Goal: Answer question/provide support: Share knowledge or assist other users

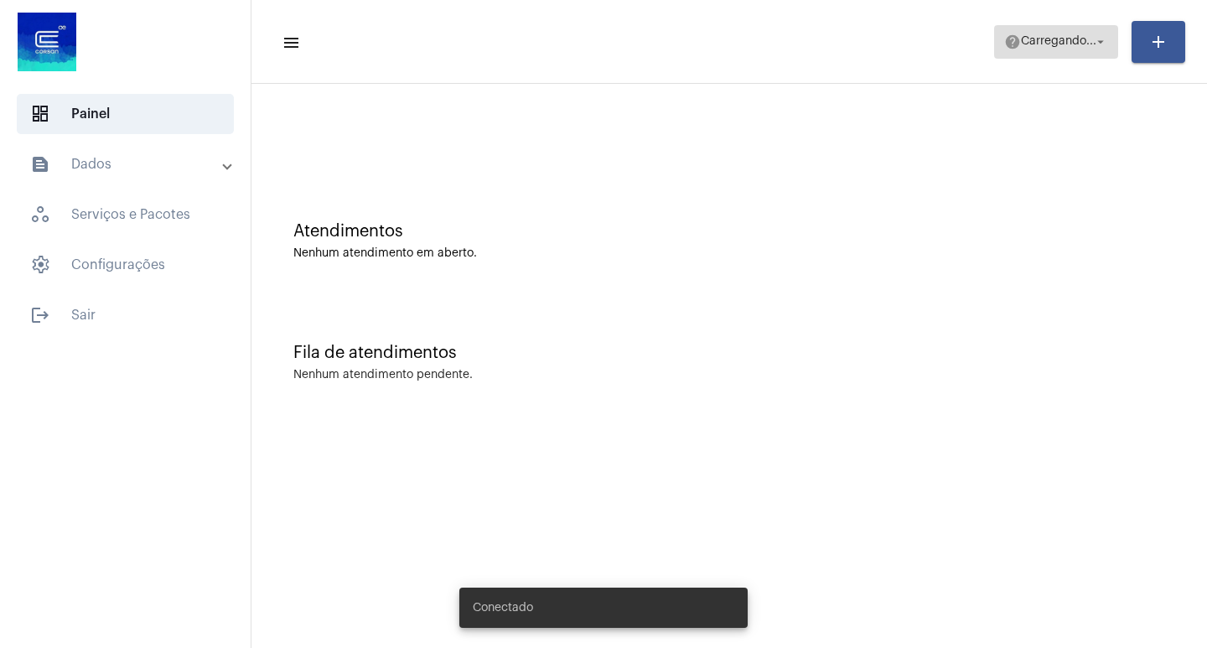
click at [1071, 46] on span "Carregando..." at bounding box center [1058, 42] width 75 height 12
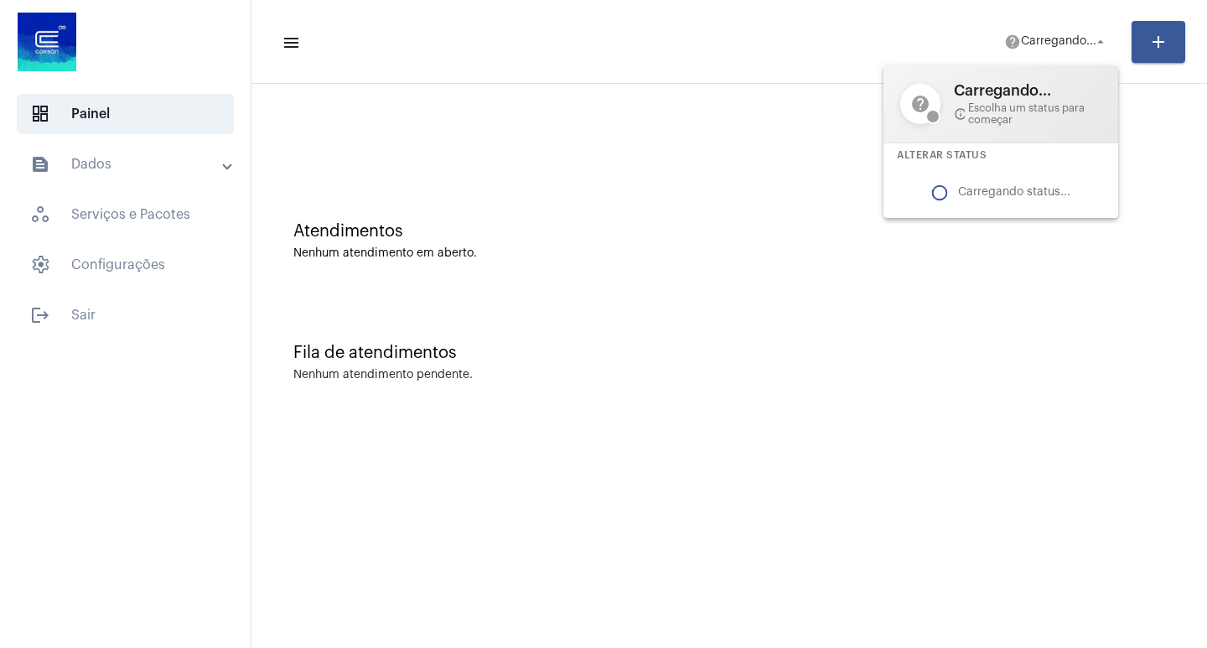
click at [1055, 35] on div at bounding box center [603, 324] width 1207 height 648
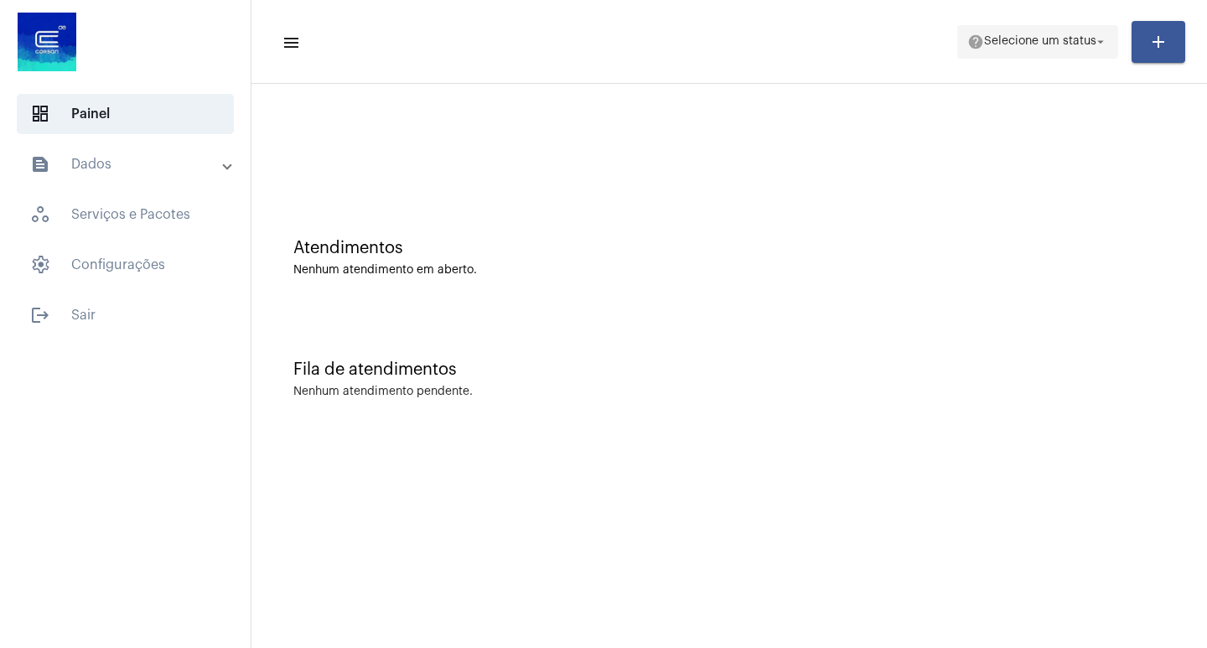
click at [1008, 48] on span "help Selecione um status arrow_drop_down" at bounding box center [1037, 41] width 141 height 30
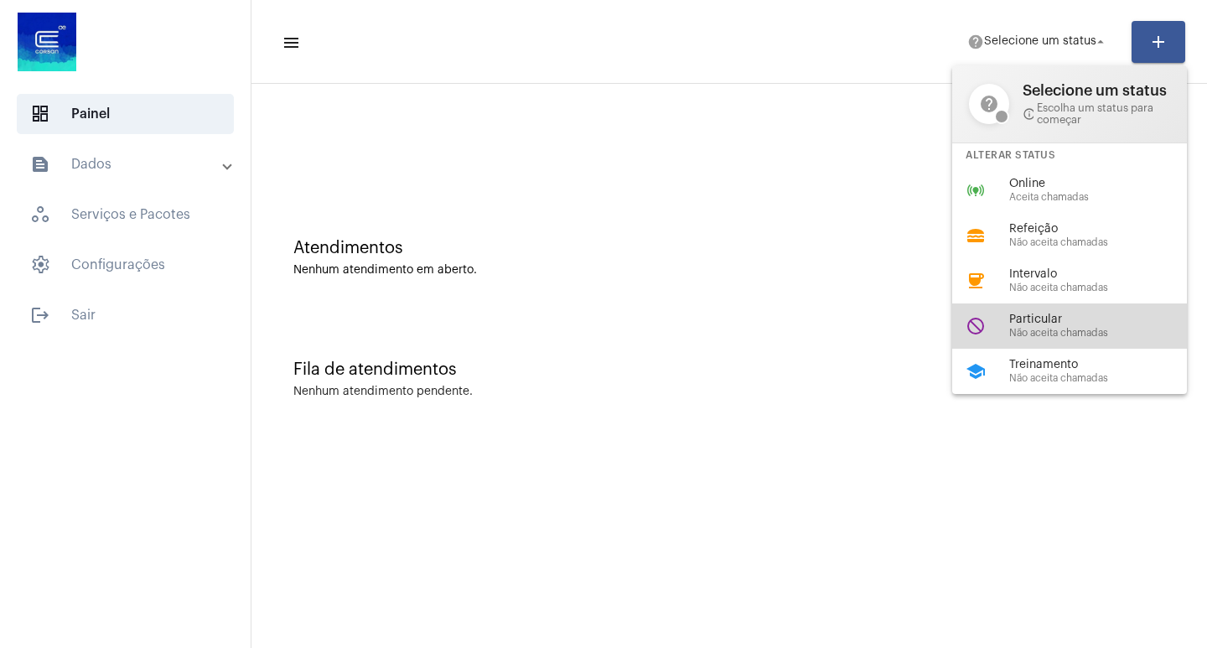
click at [1059, 342] on div "do_not_disturb Particular Não aceita chamadas" at bounding box center [1083, 325] width 262 height 45
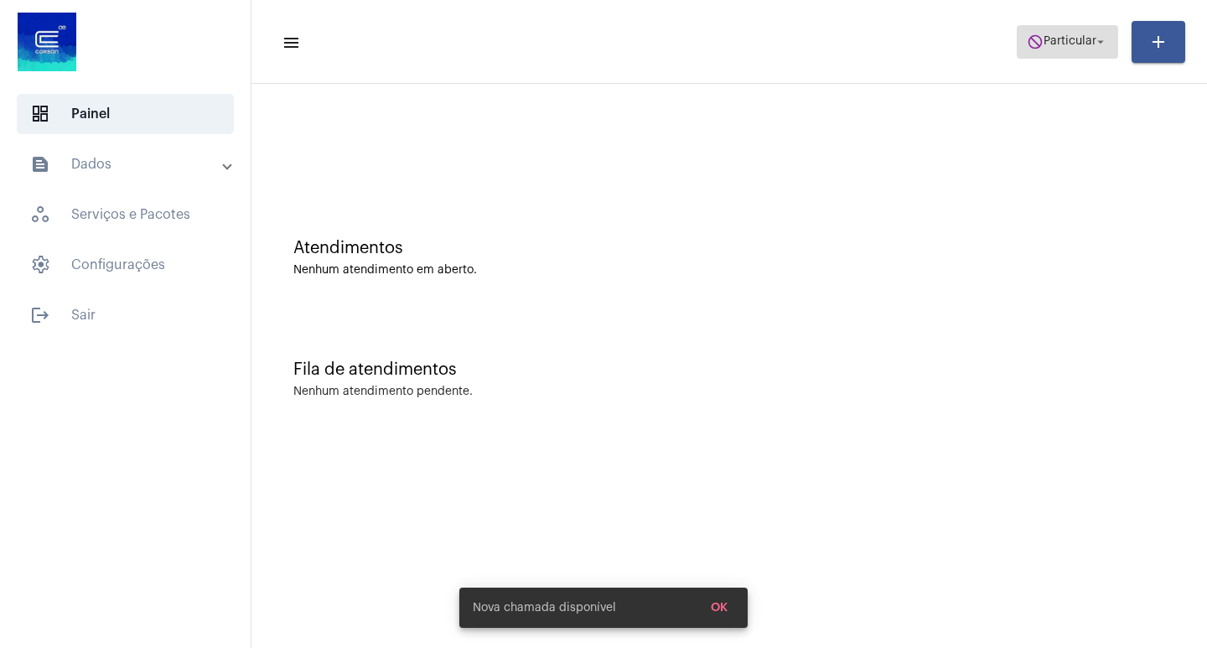
click at [1076, 25] on button "do_not_disturb Particular arrow_drop_down" at bounding box center [1067, 42] width 101 height 34
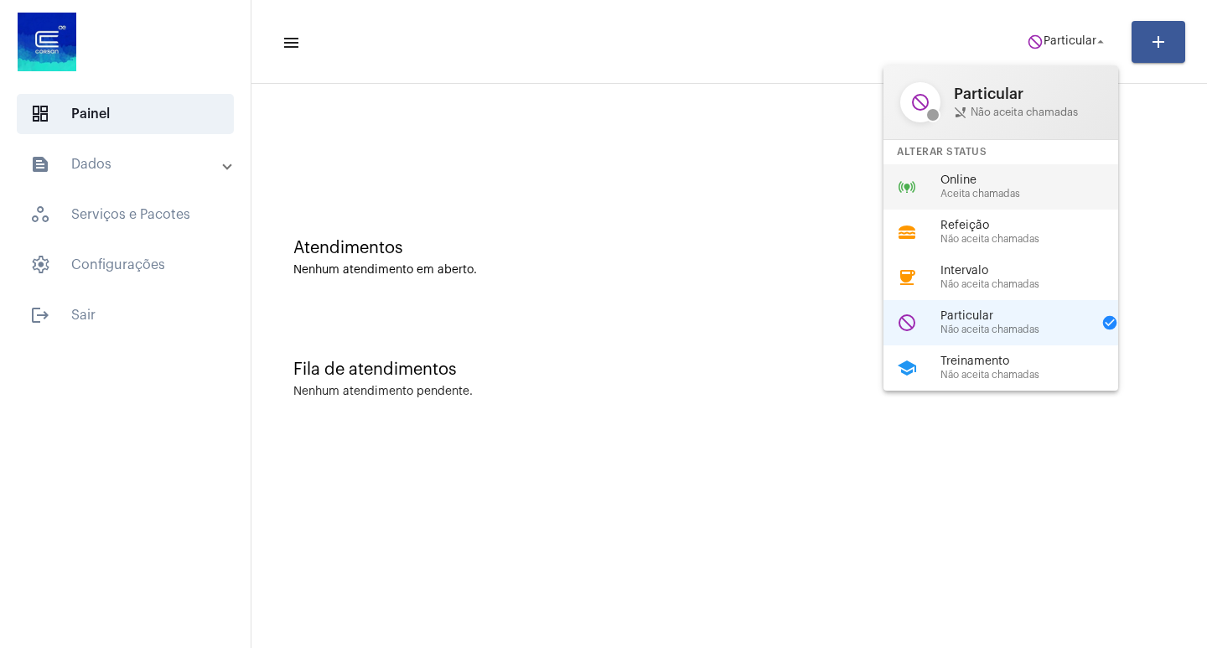
click at [994, 178] on span "Online" at bounding box center [1035, 180] width 191 height 13
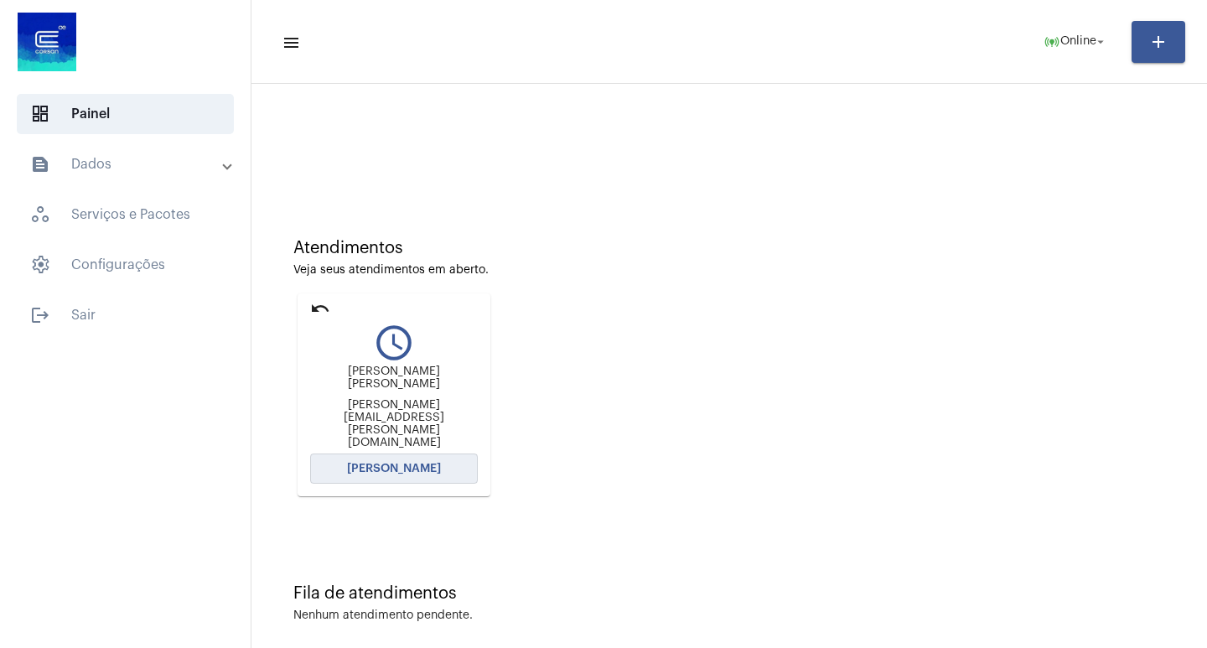
click at [401, 453] on button "[PERSON_NAME]" at bounding box center [394, 468] width 168 height 30
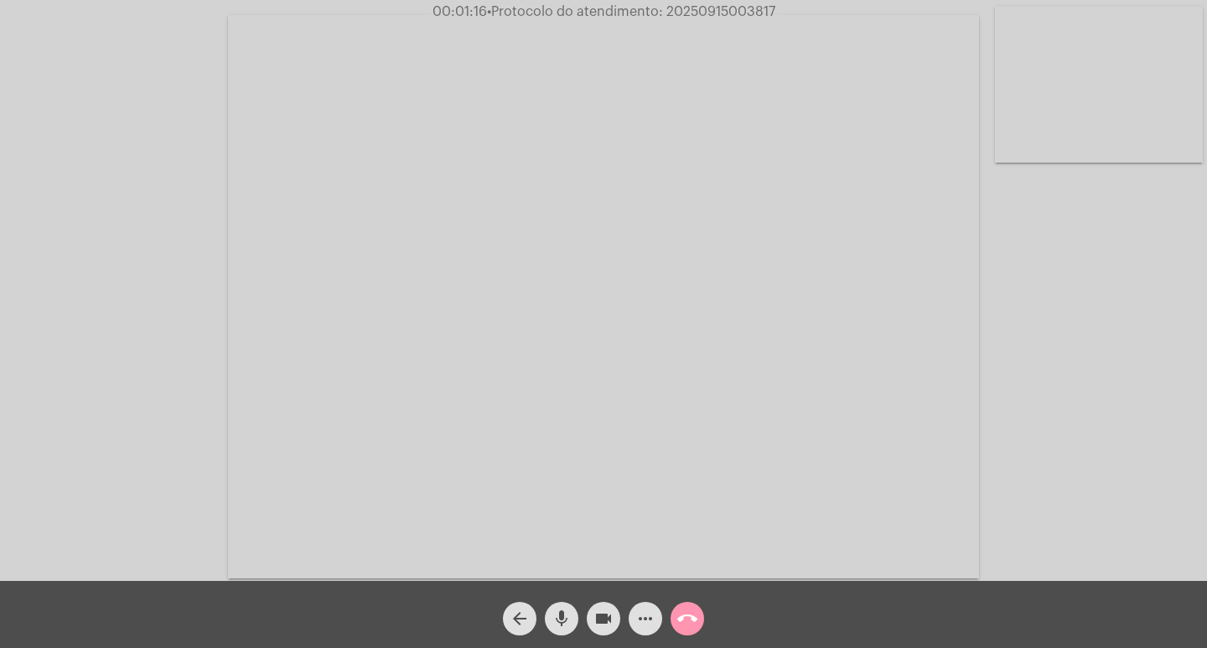
click at [72, 190] on div "Acessando Câmera e Microfone..." at bounding box center [604, 294] width 1204 height 581
drag, startPoint x: 600, startPoint y: 620, endPoint x: 559, endPoint y: 609, distance: 42.7
click at [599, 619] on mat-icon "videocam" at bounding box center [603, 619] width 20 height 20
click at [558, 609] on mat-icon "mic" at bounding box center [562, 619] width 20 height 20
click at [600, 614] on mat-icon "videocam_off" at bounding box center [603, 619] width 20 height 20
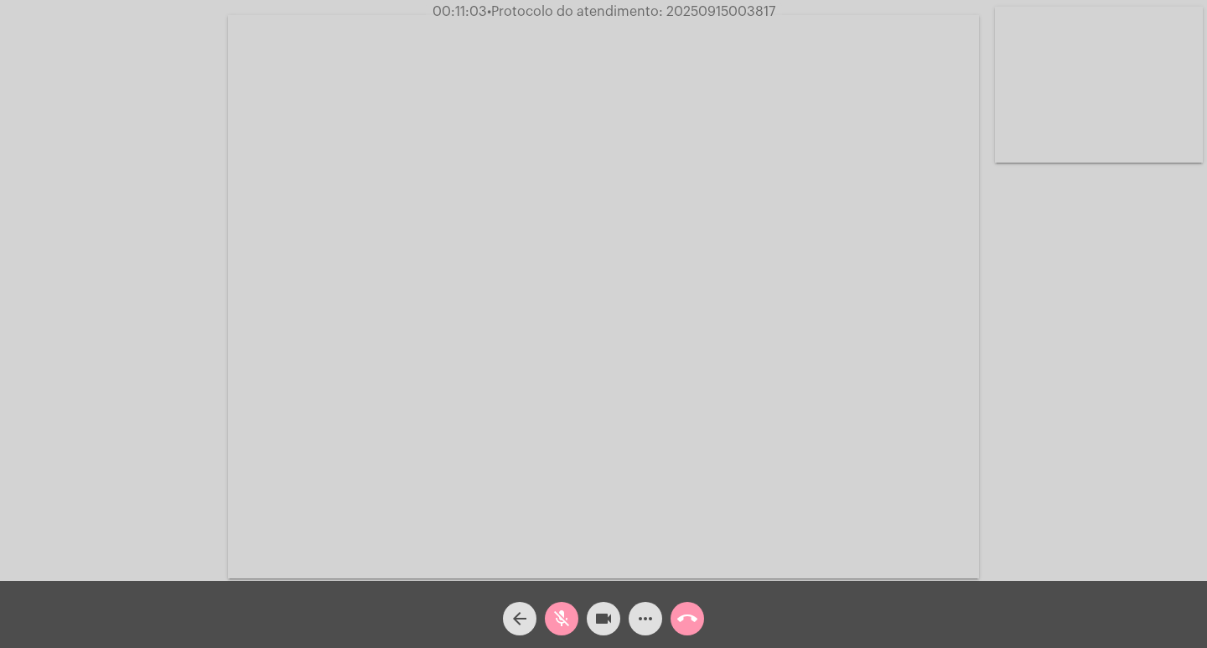
click at [567, 611] on mat-icon "mic_off" at bounding box center [562, 619] width 20 height 20
click at [558, 605] on span "mic" at bounding box center [562, 619] width 20 height 34
click at [563, 614] on mat-icon "mic_off" at bounding box center [562, 619] width 20 height 20
click at [650, 614] on mat-icon "more_horiz" at bounding box center [645, 619] width 20 height 20
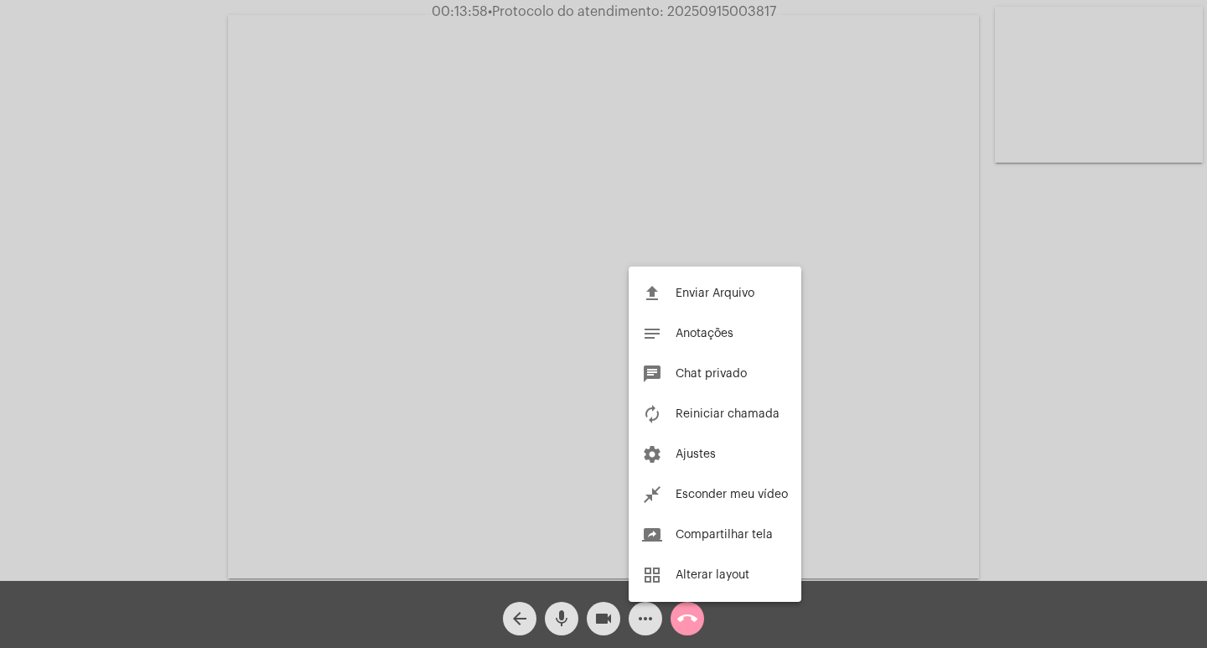
click at [157, 361] on div at bounding box center [603, 324] width 1207 height 648
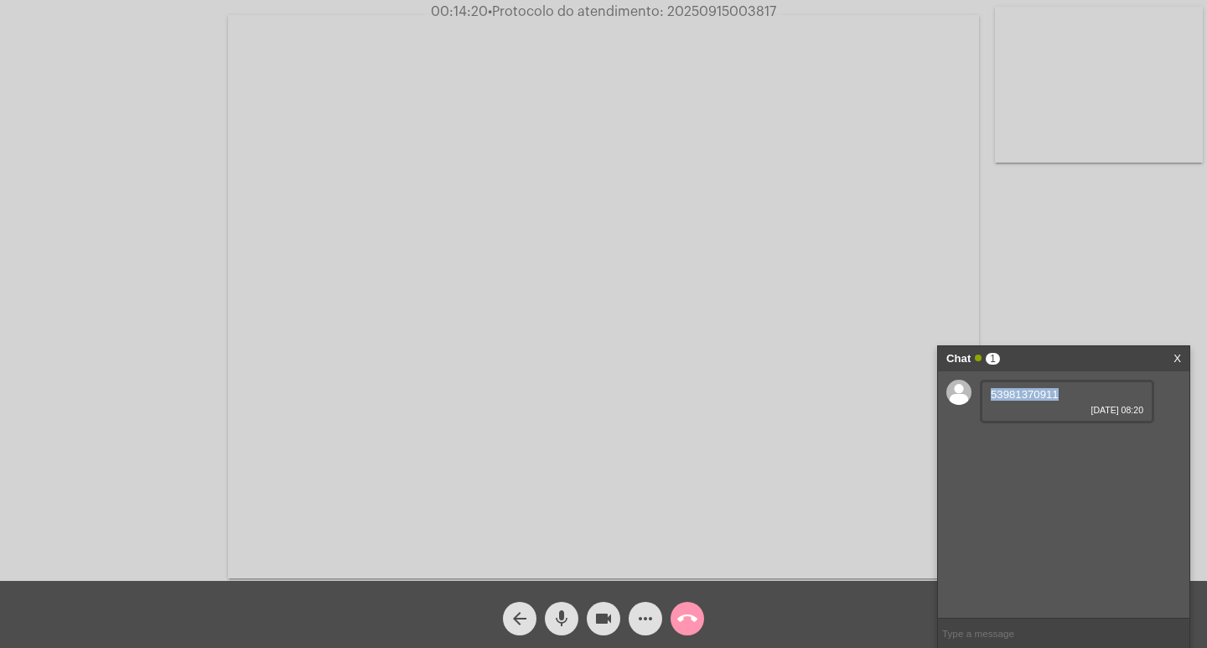
drag, startPoint x: 1072, startPoint y: 399, endPoint x: 982, endPoint y: 399, distance: 90.5
click at [982, 399] on div "53981370911 [DATE] 08:20" at bounding box center [1067, 402] width 174 height 44
copy span "53981370911"
drag, startPoint x: 1033, startPoint y: 452, endPoint x: 983, endPoint y: 445, distance: 49.9
click at [983, 445] on div "[PERSON_NAME][EMAIL_ADDRESS][PERSON_NAME][DOMAIN_NAME] [DATE] 08:21" at bounding box center [1067, 467] width 174 height 81
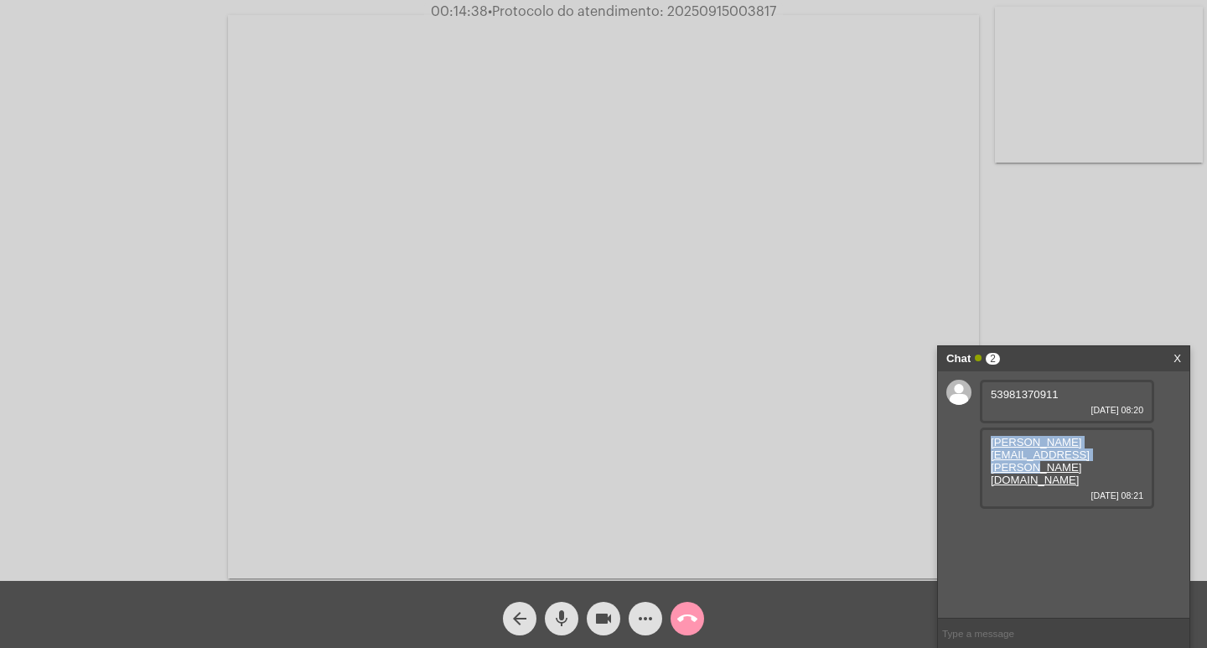
copy link "[PERSON_NAME][EMAIL_ADDRESS][PERSON_NAME][DOMAIN_NAME]"
click at [673, 15] on span "• Protocolo do atendimento: 20250915003817" at bounding box center [633, 11] width 288 height 13
copy span "20250915003817"
click at [685, 625] on mat-icon "call_end" at bounding box center [687, 619] width 20 height 20
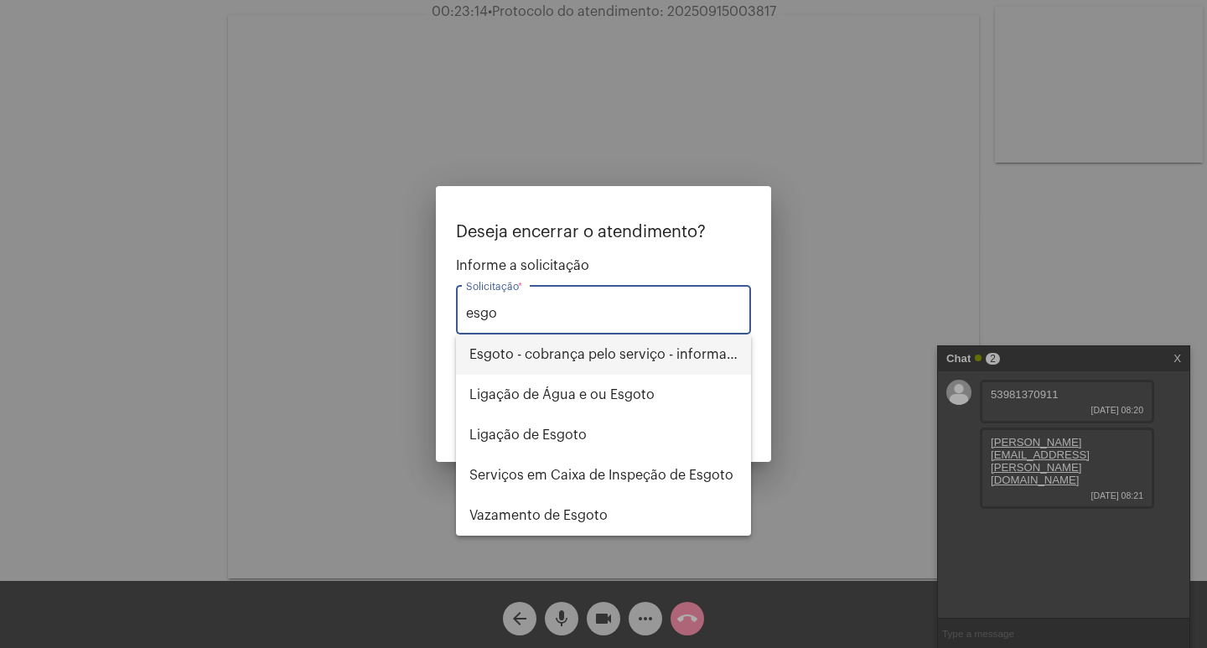
click at [645, 356] on span "Esgoto - cobrança pelo serviço - informações" at bounding box center [603, 354] width 268 height 40
type input "Esgoto - cobrança pelo serviço - informações"
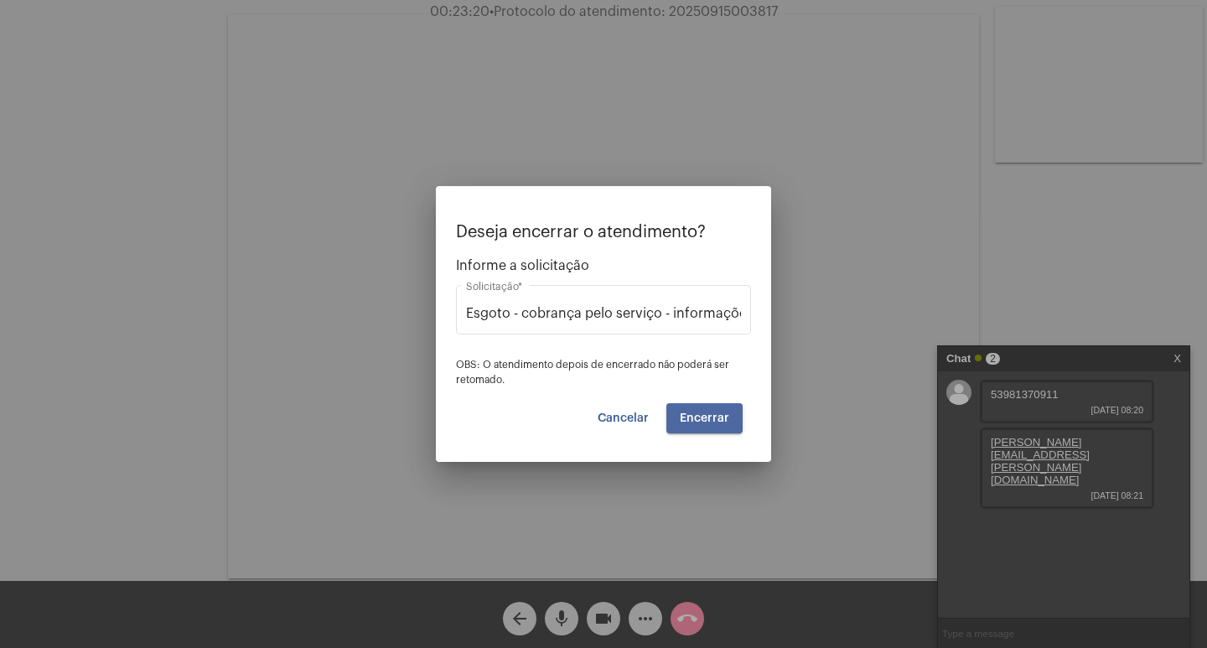
click at [704, 423] on span "Encerrar" at bounding box center [704, 418] width 49 height 12
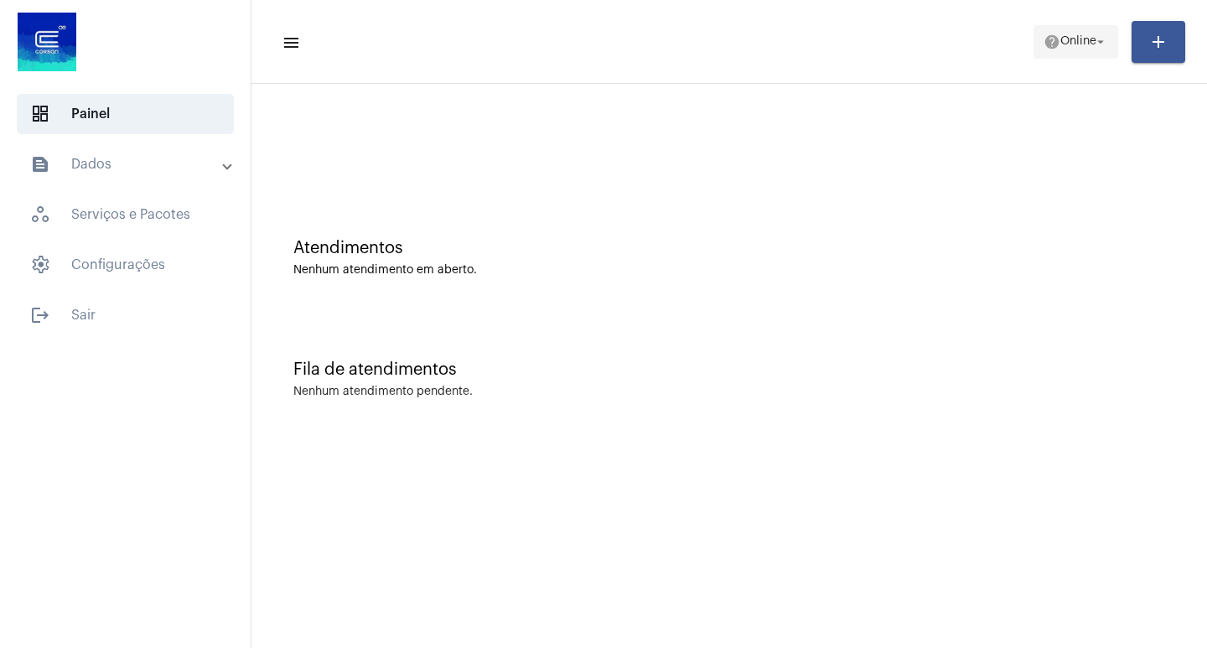
drag, startPoint x: 1012, startPoint y: 71, endPoint x: 1034, endPoint y: 53, distance: 28.5
click at [1028, 57] on mat-toolbar "menu help Online arrow_drop_down add" at bounding box center [729, 42] width 956 height 84
click at [1036, 51] on button "help Online arrow_drop_down" at bounding box center [1076, 42] width 85 height 34
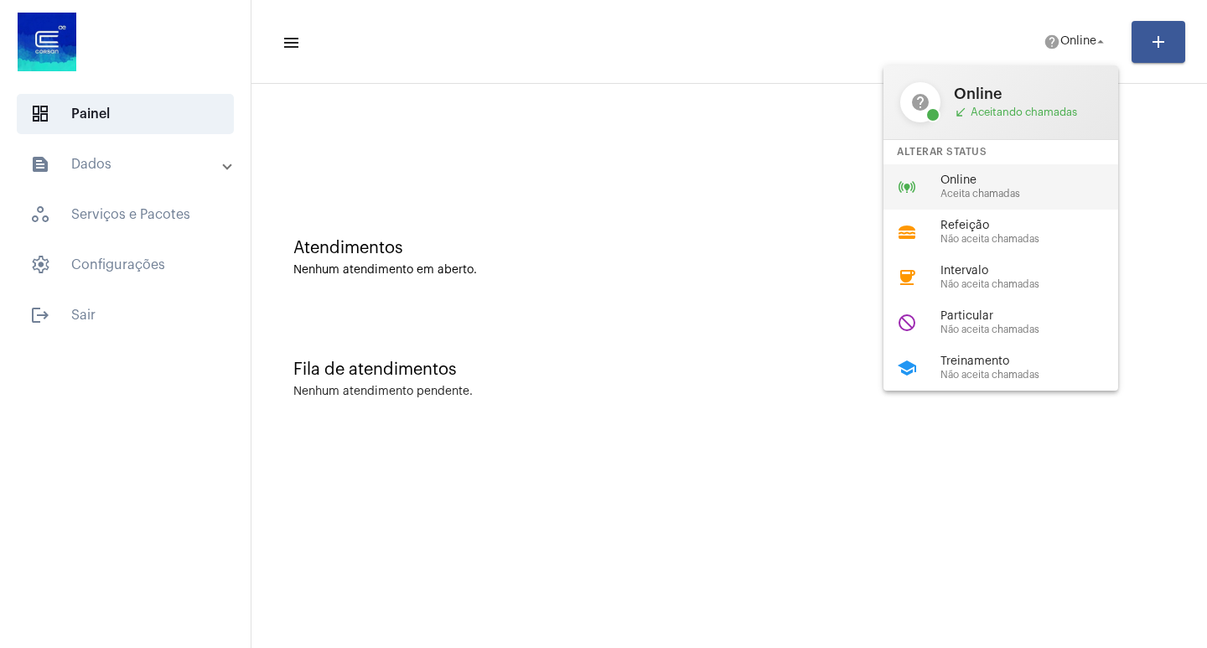
click at [969, 183] on span "Online" at bounding box center [1035, 180] width 191 height 13
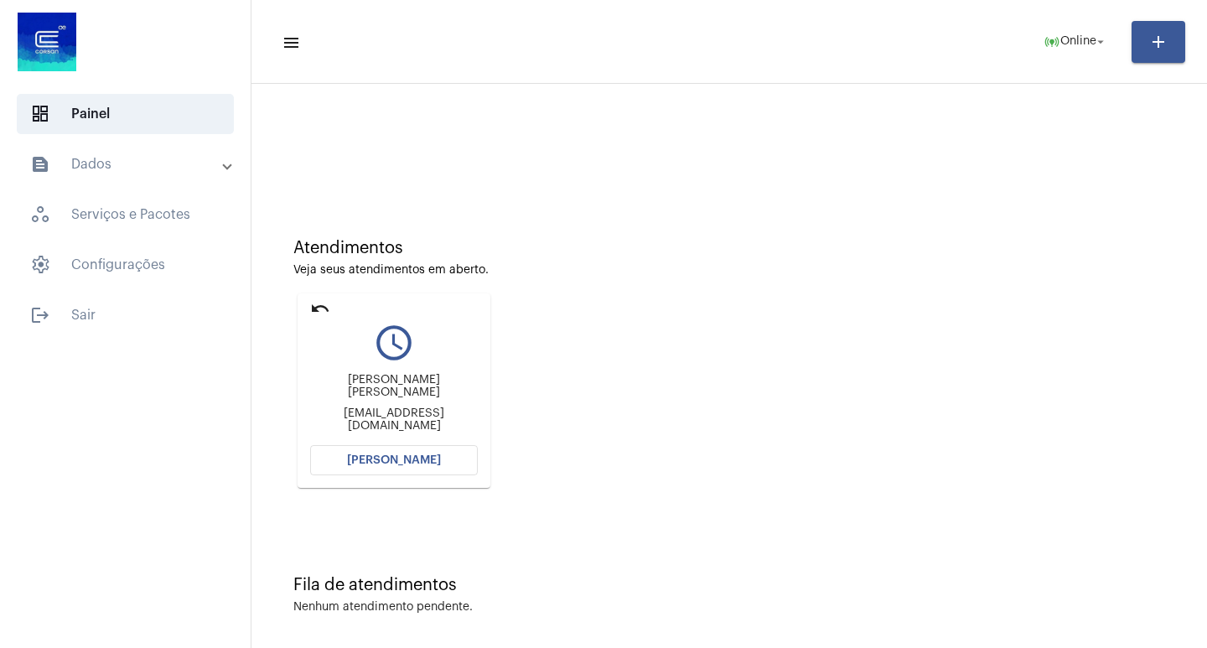
click at [365, 448] on button "[PERSON_NAME]" at bounding box center [394, 460] width 168 height 30
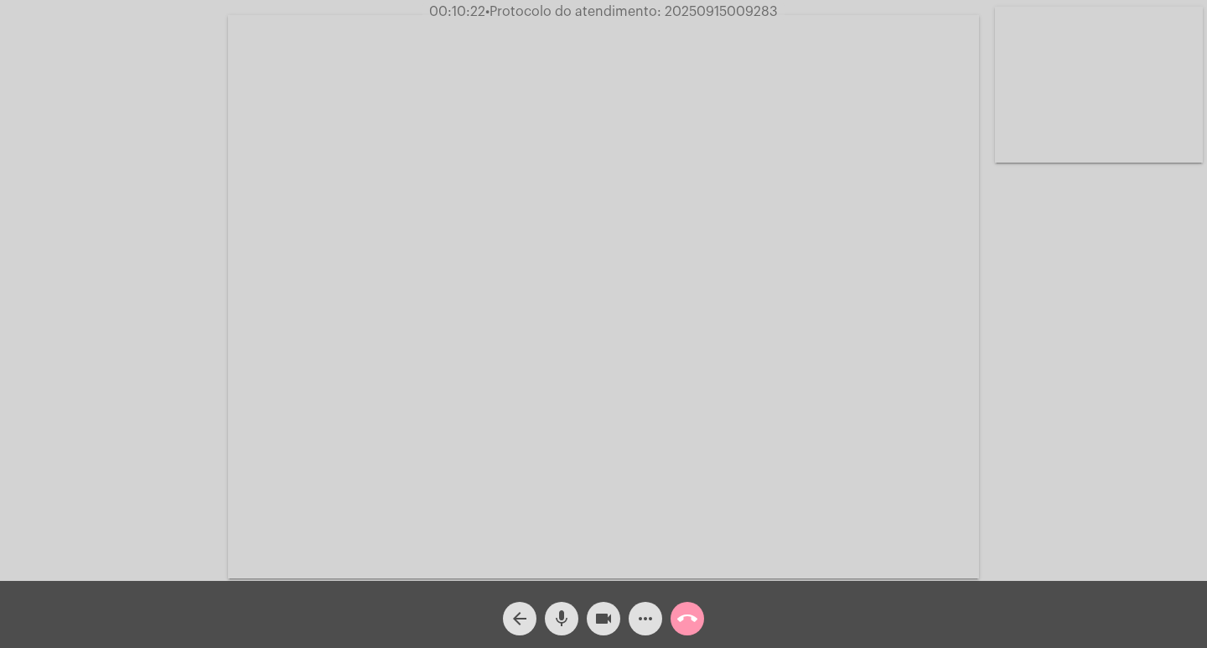
click at [646, 623] on mat-icon "more_horiz" at bounding box center [645, 619] width 20 height 20
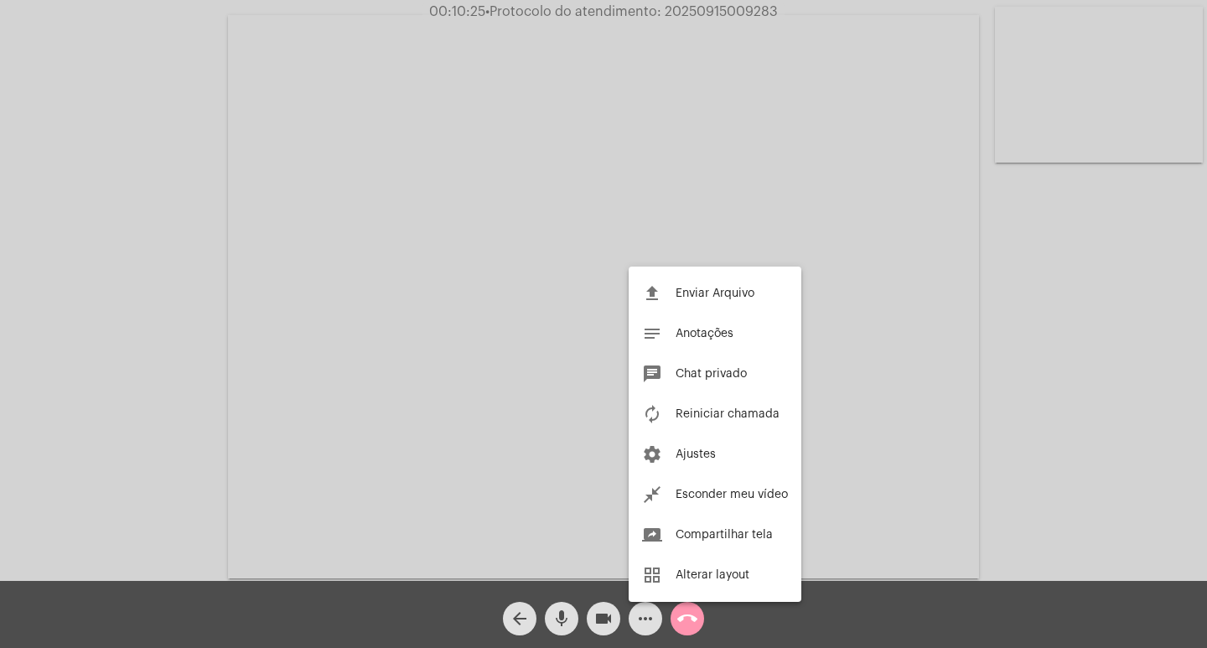
click at [70, 231] on div at bounding box center [603, 324] width 1207 height 648
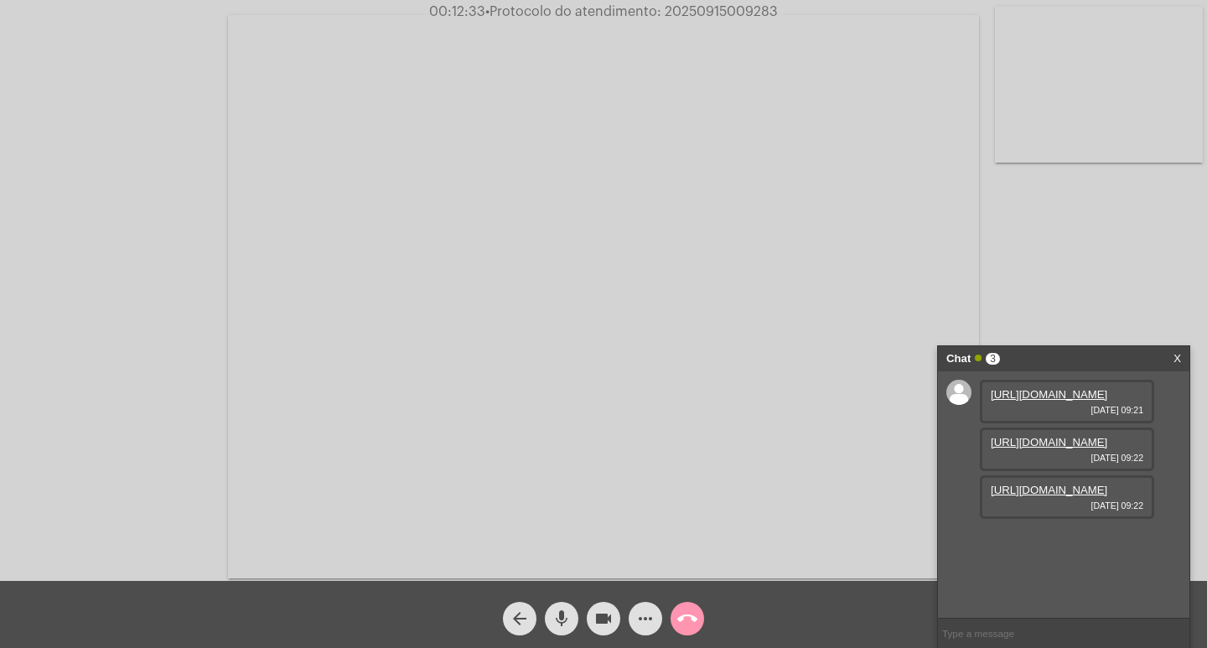
click at [1054, 401] on link "[URL][DOMAIN_NAME]" at bounding box center [1049, 394] width 117 height 13
click at [1039, 448] on link "[URL][DOMAIN_NAME]" at bounding box center [1049, 442] width 117 height 13
click at [1107, 496] on link "[URL][DOMAIN_NAME]" at bounding box center [1049, 490] width 117 height 13
click at [646, 620] on mat-icon "more_horiz" at bounding box center [645, 619] width 20 height 20
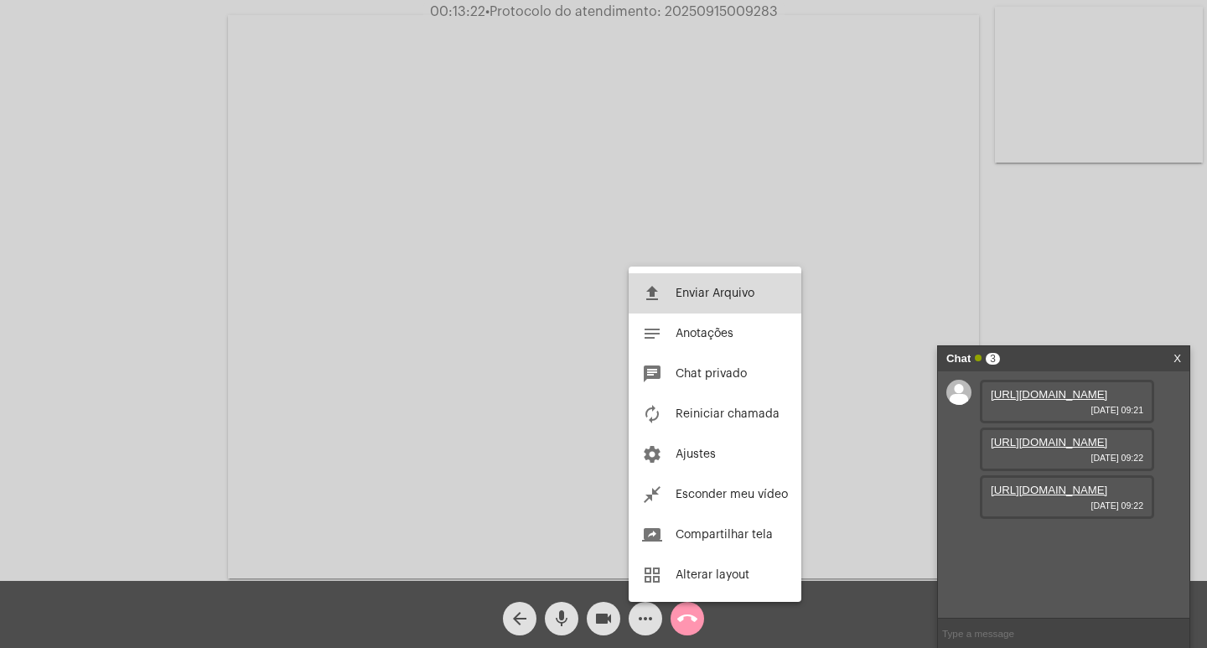
click at [696, 288] on span "Enviar Arquivo" at bounding box center [715, 294] width 79 height 12
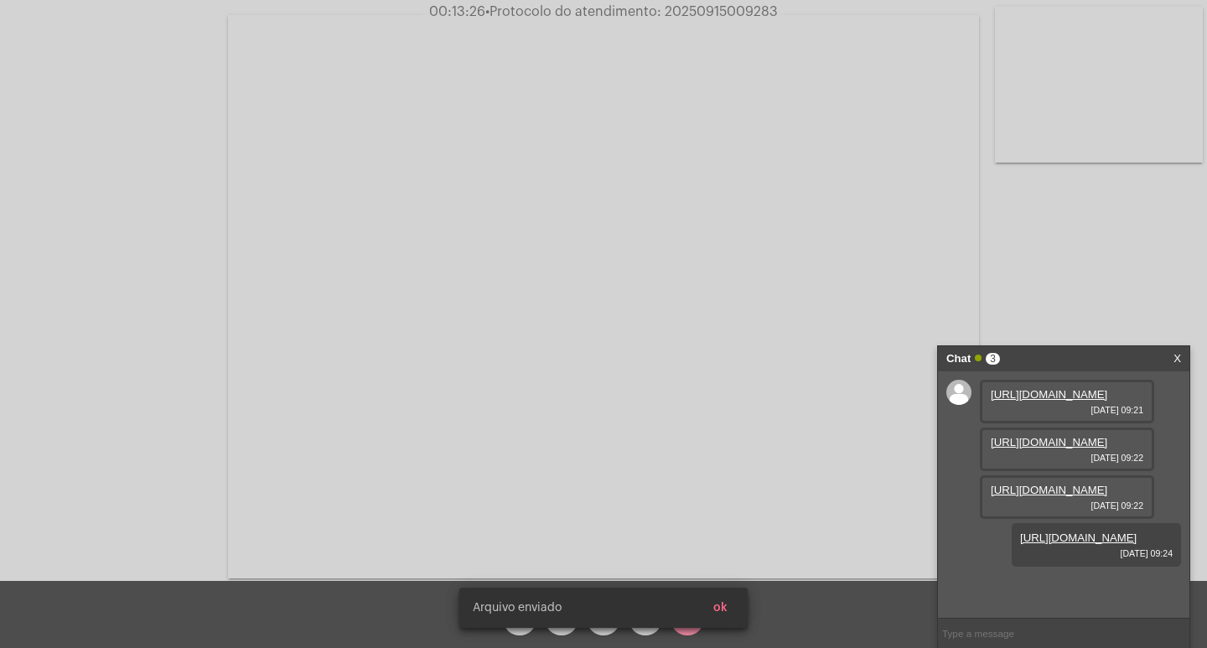
scroll to position [100, 0]
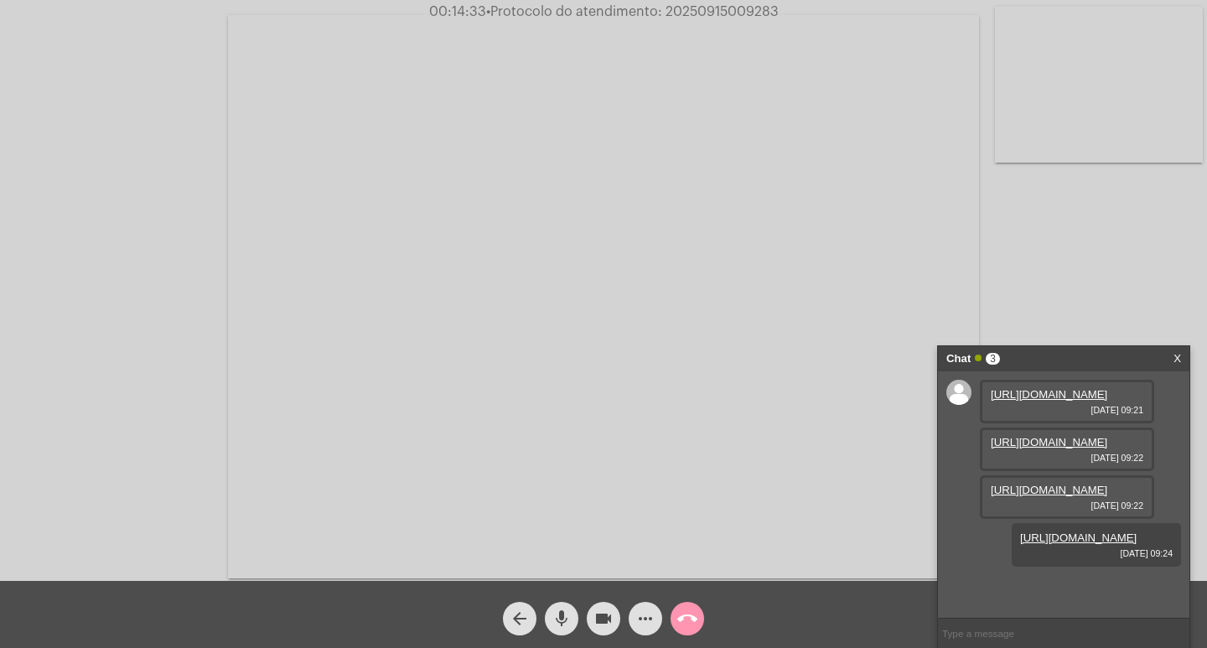
click at [1067, 625] on input "text" at bounding box center [1063, 633] width 251 height 29
paste input "9 [PERSON_NAME], 14 Horas e 35 Minutos até o vencimento!"
type input "9 [PERSON_NAME], 14 Horas e 35 Minutos até o vencimento!"
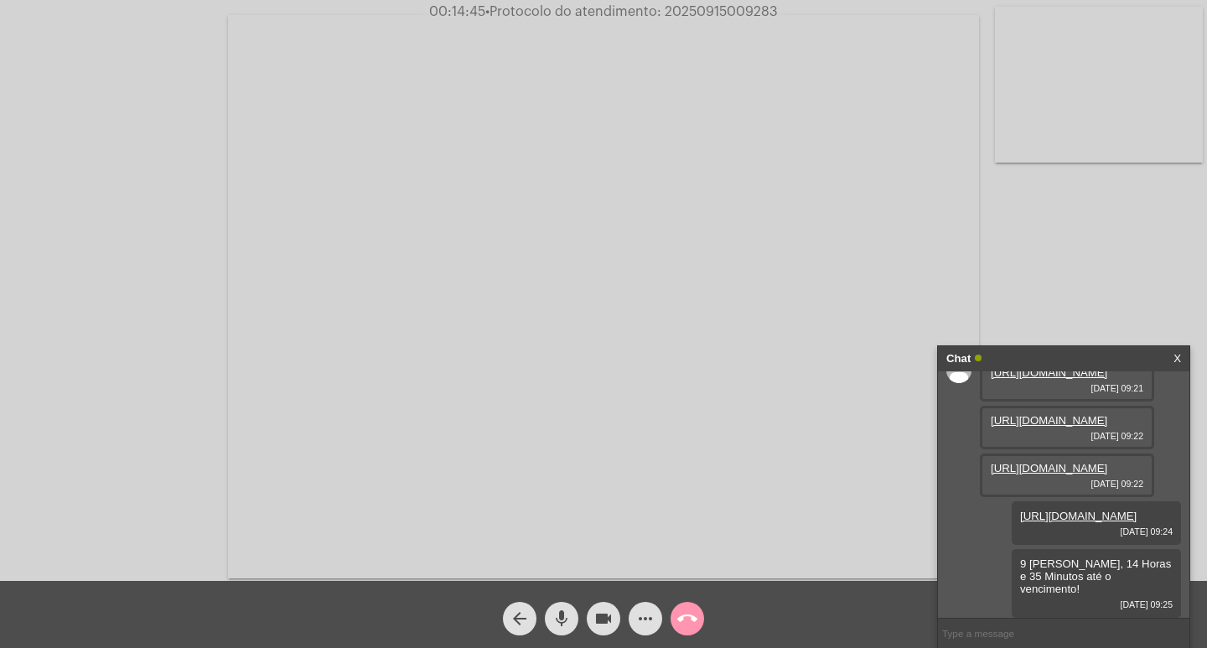
scroll to position [160, 0]
click at [707, 12] on span "• Protocolo do atendimento: 20250915009283" at bounding box center [631, 11] width 293 height 13
copy span "20250915009283"
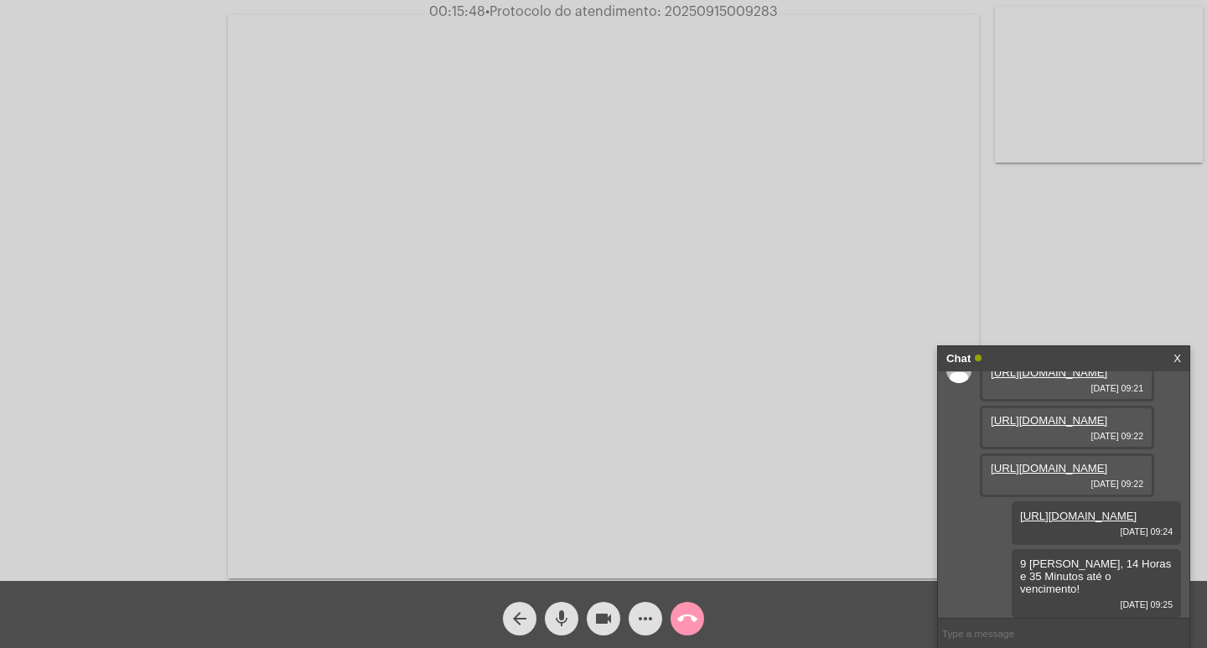
click at [694, 610] on mat-icon "call_end" at bounding box center [687, 619] width 20 height 20
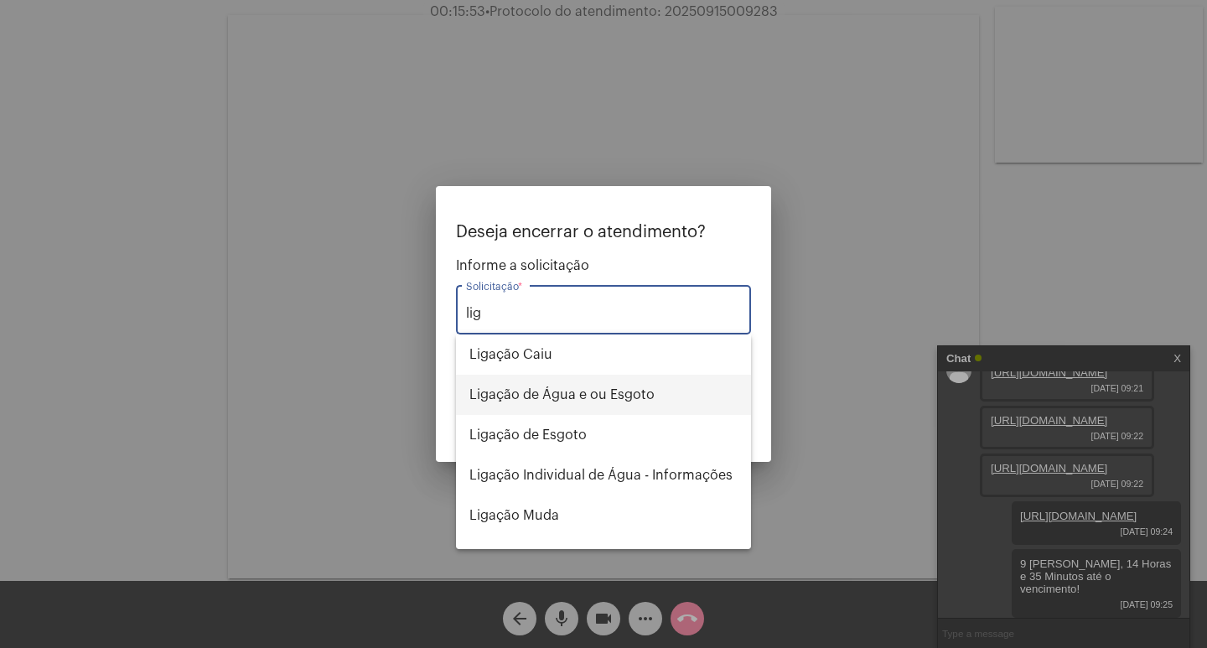
click at [596, 398] on span "Ligação de Água e ou Esgoto" at bounding box center [603, 395] width 268 height 40
type input "Ligação de Água e ou Esgoto"
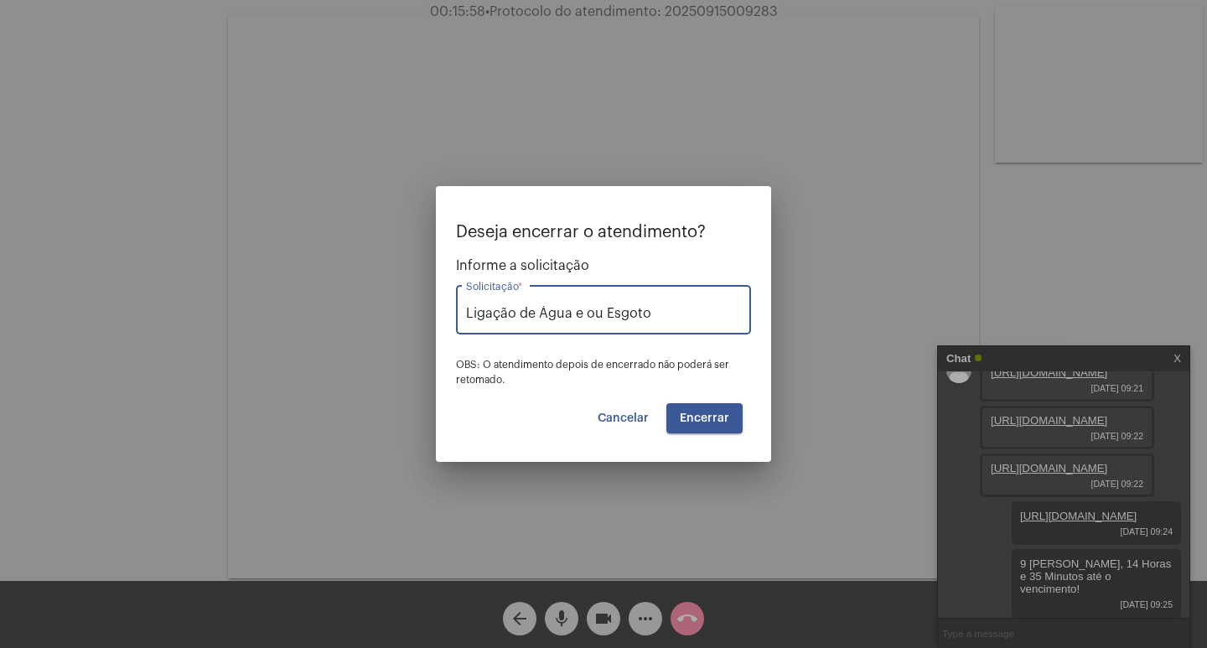
click at [712, 422] on span "Encerrar" at bounding box center [704, 418] width 49 height 12
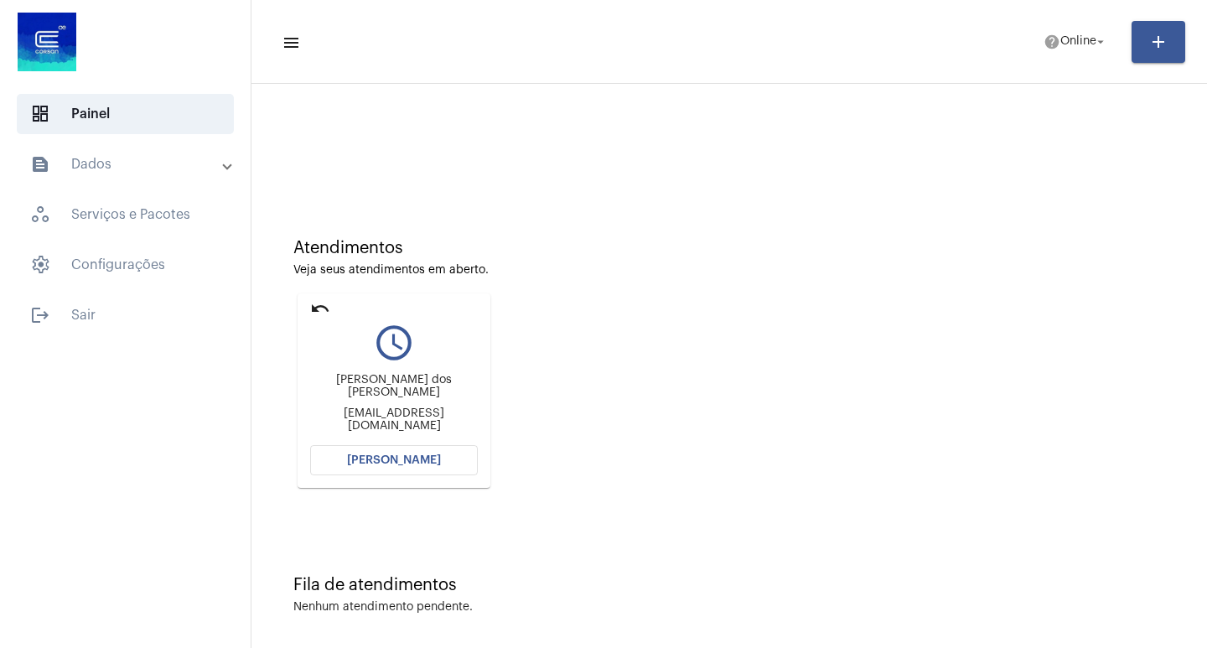
click at [391, 455] on span "[PERSON_NAME]" at bounding box center [394, 460] width 94 height 12
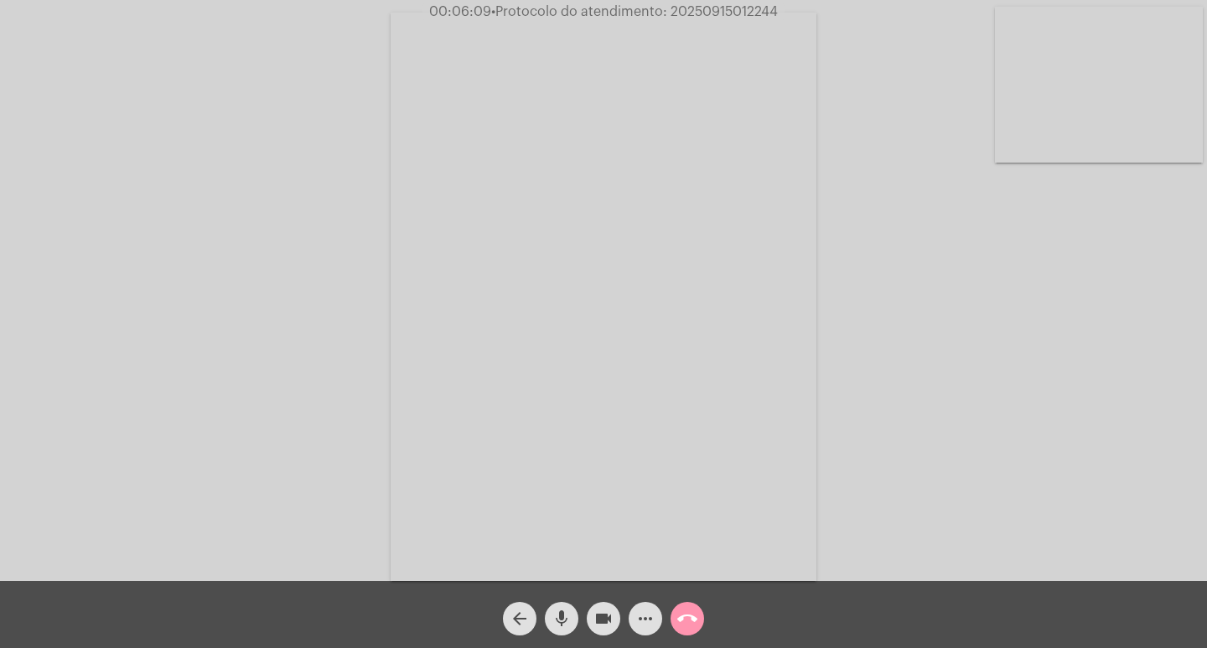
click at [597, 625] on mat-icon "videocam" at bounding box center [603, 619] width 20 height 20
click at [599, 628] on mat-icon "videocam_off" at bounding box center [603, 619] width 20 height 20
click at [609, 618] on mat-icon "videocam" at bounding box center [603, 619] width 20 height 20
click at [604, 616] on mat-icon "videocam_off" at bounding box center [603, 619] width 20 height 20
click at [704, 13] on span "• Protocolo do atendimento: 20250915012244" at bounding box center [632, 11] width 287 height 13
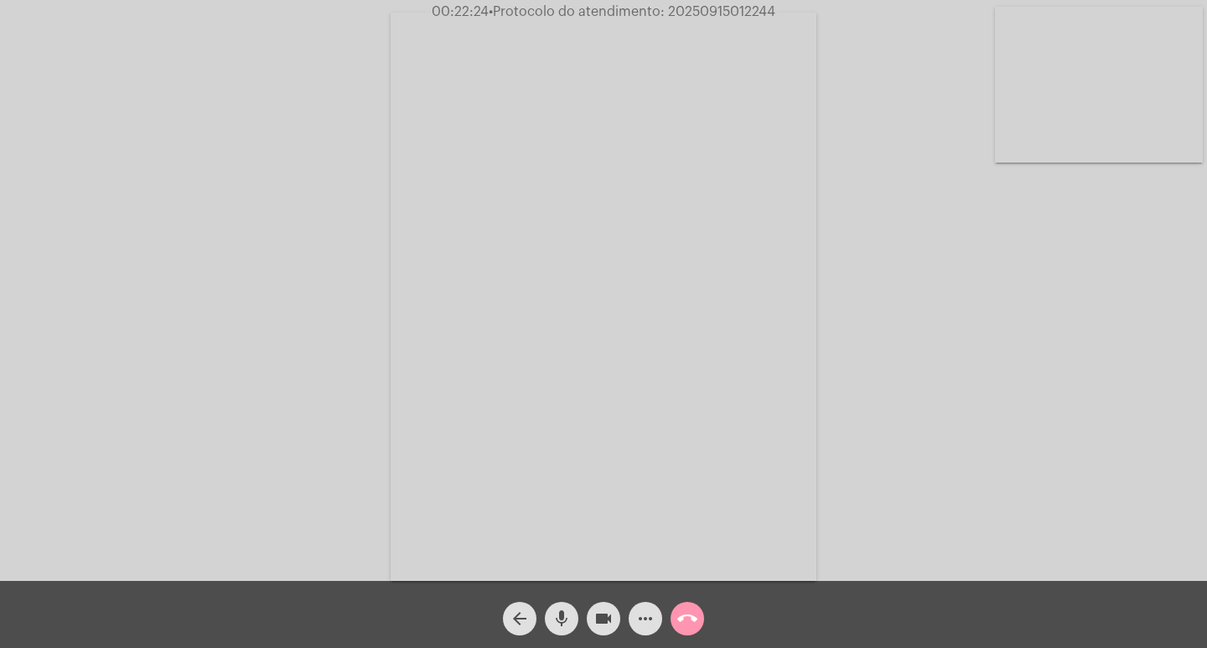
click at [704, 13] on span "• Protocolo do atendimento: 20250915012244" at bounding box center [632, 11] width 287 height 13
copy span "20250915012244"
click at [694, 624] on mat-icon "call_end" at bounding box center [687, 619] width 20 height 20
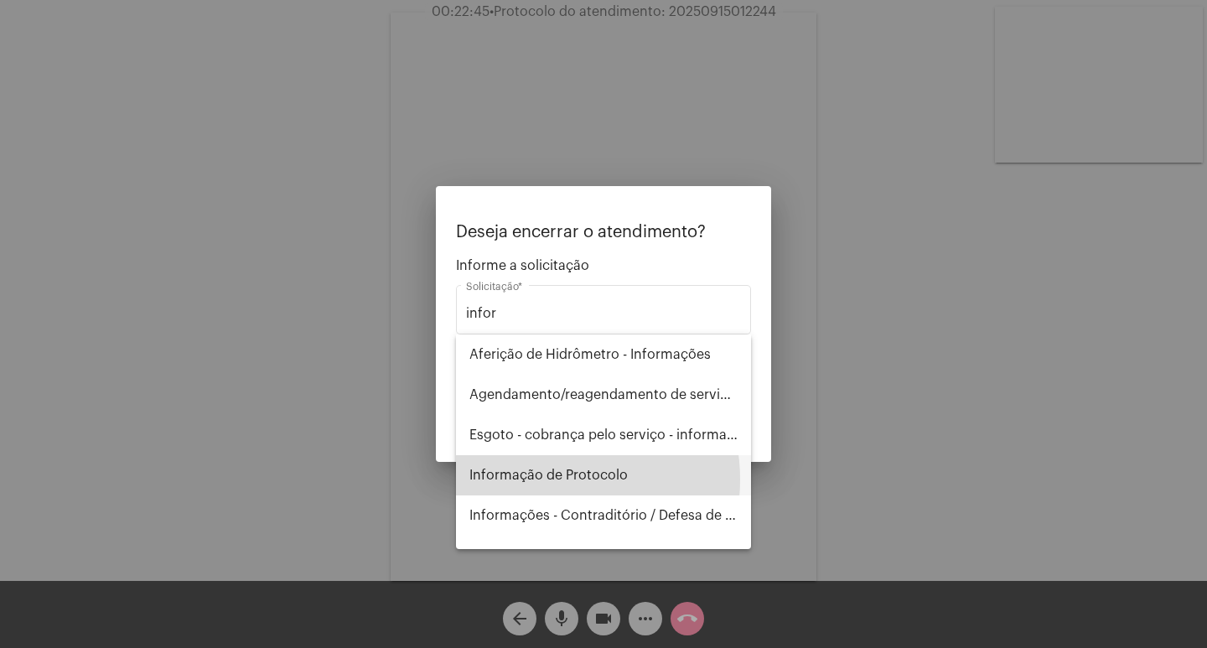
click at [547, 479] on span "Informação de Protocolo" at bounding box center [603, 475] width 268 height 40
type input "Informação de Protocolo"
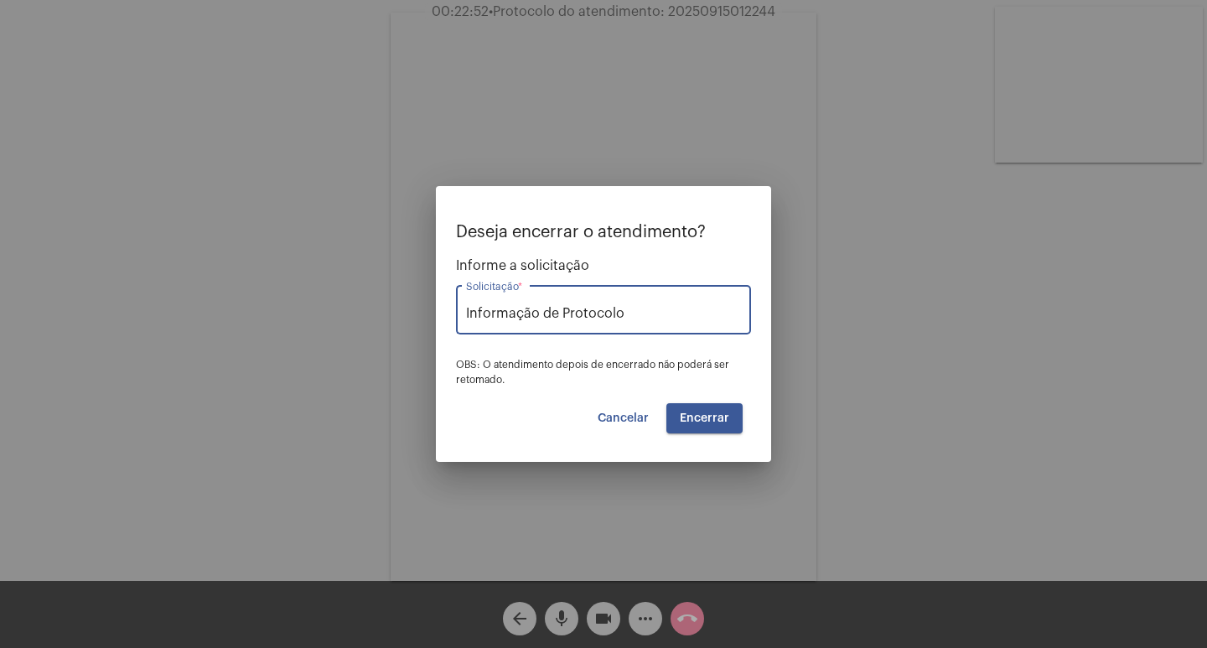
click at [707, 416] on span "Encerrar" at bounding box center [704, 418] width 49 height 12
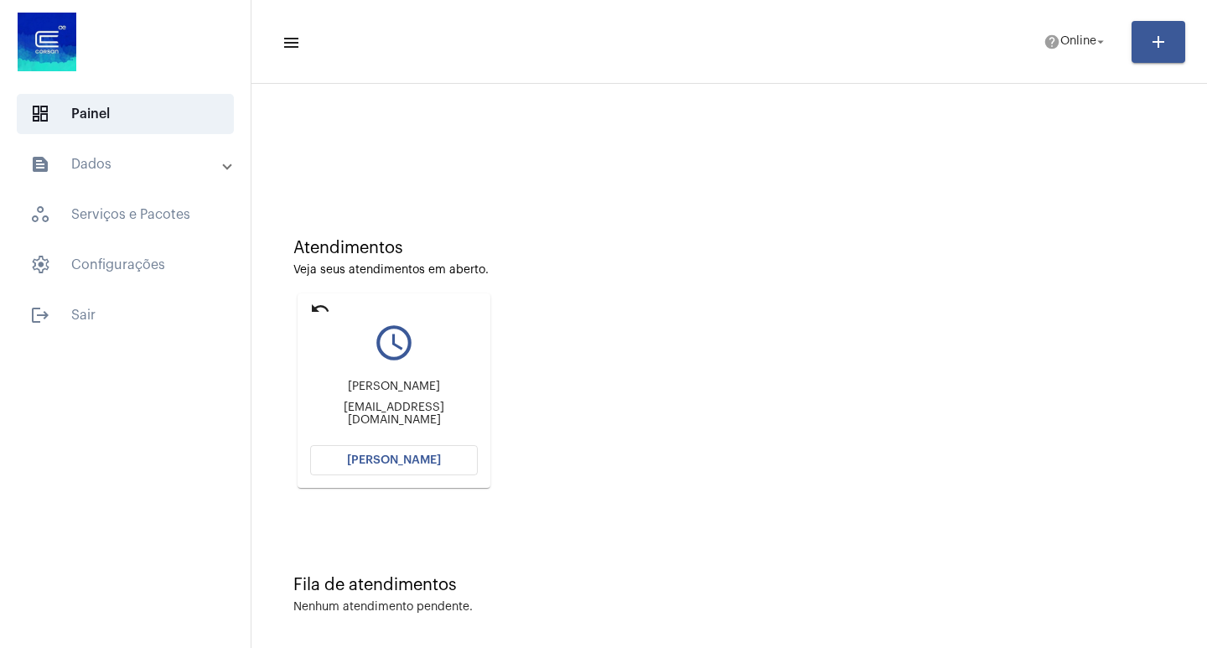
click at [393, 463] on span "[PERSON_NAME]" at bounding box center [394, 460] width 94 height 12
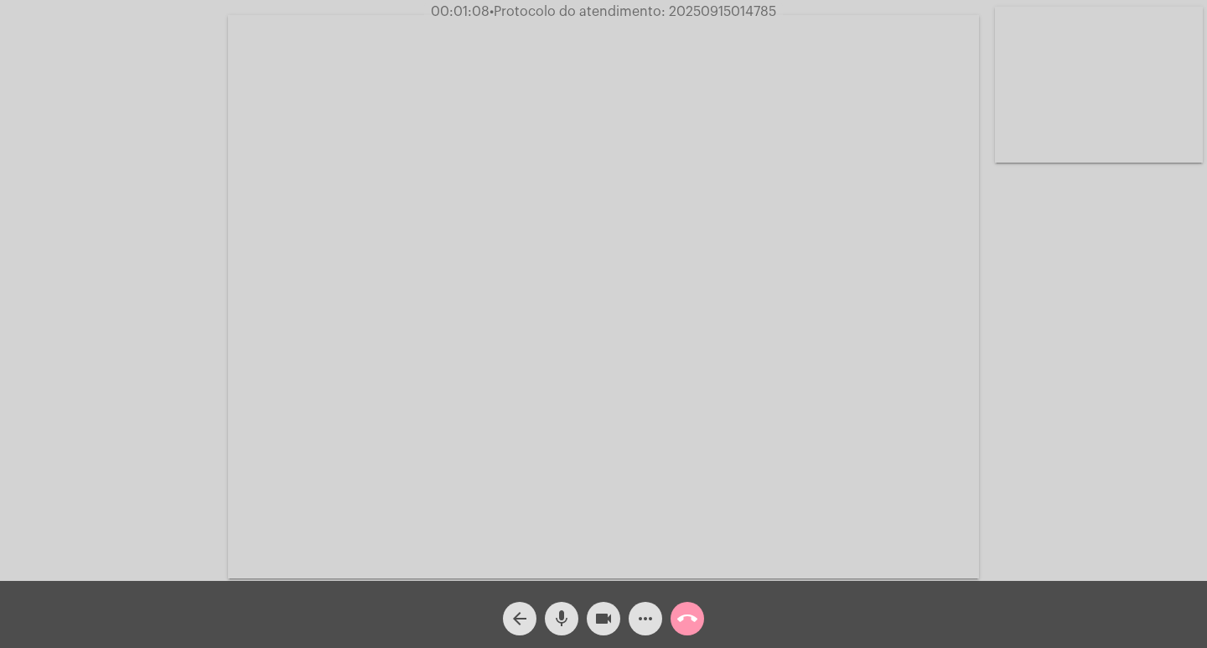
click at [641, 609] on mat-icon "more_horiz" at bounding box center [645, 619] width 20 height 20
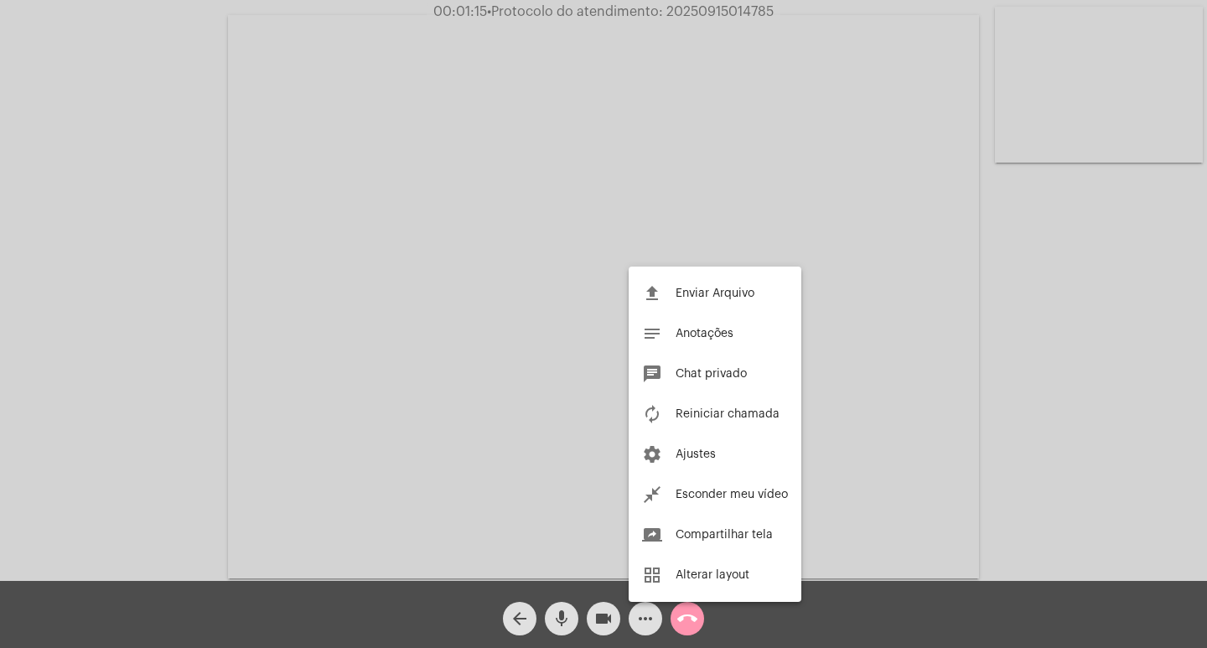
click at [179, 280] on div at bounding box center [603, 324] width 1207 height 648
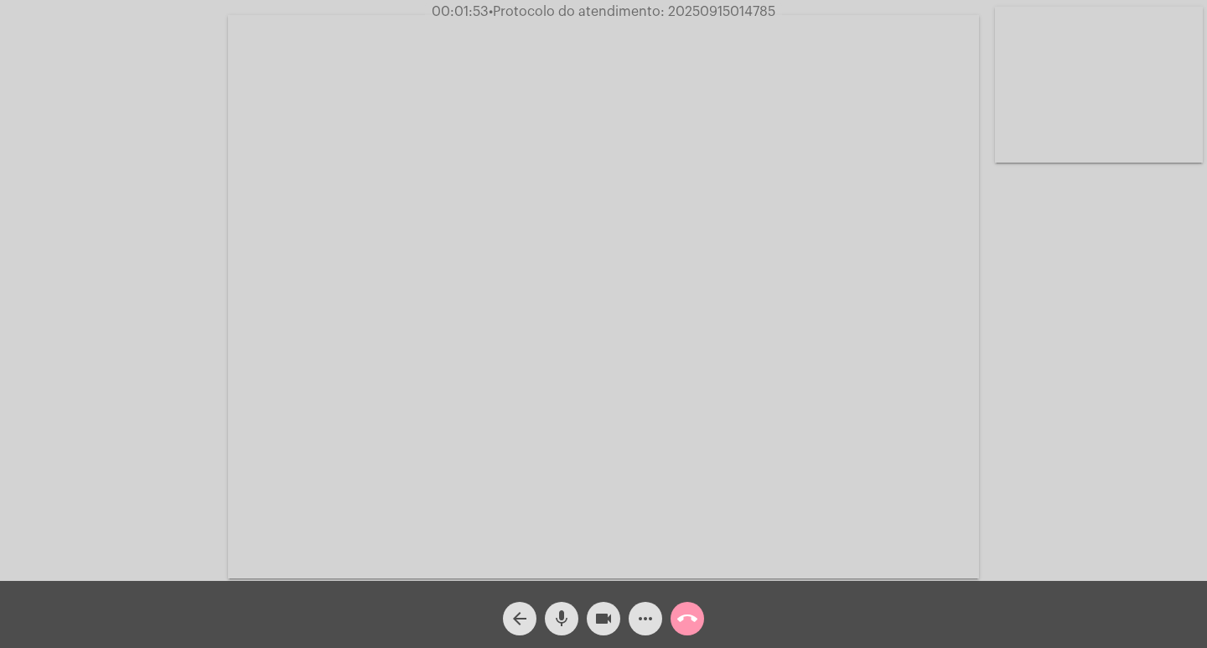
click at [650, 614] on mat-icon "more_horiz" at bounding box center [645, 619] width 20 height 20
click at [640, 613] on mat-icon "more_horiz" at bounding box center [645, 619] width 20 height 20
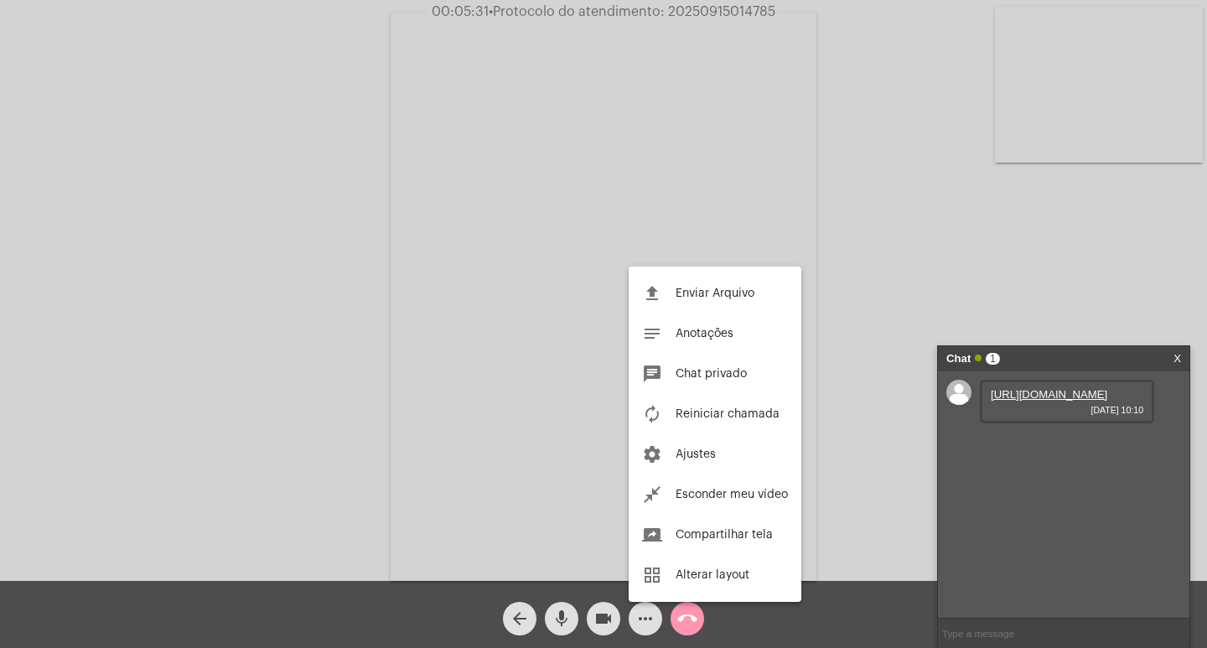
click at [1040, 431] on div at bounding box center [603, 324] width 1207 height 648
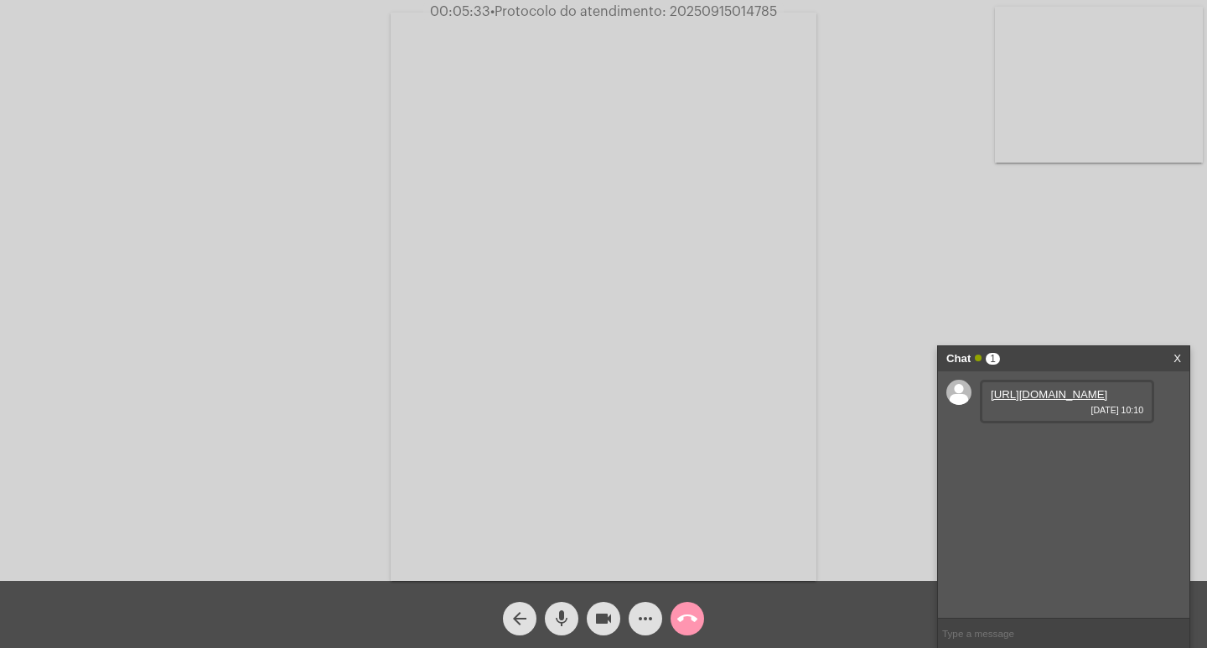
click at [1040, 401] on link "[URL][DOMAIN_NAME]" at bounding box center [1049, 394] width 117 height 13
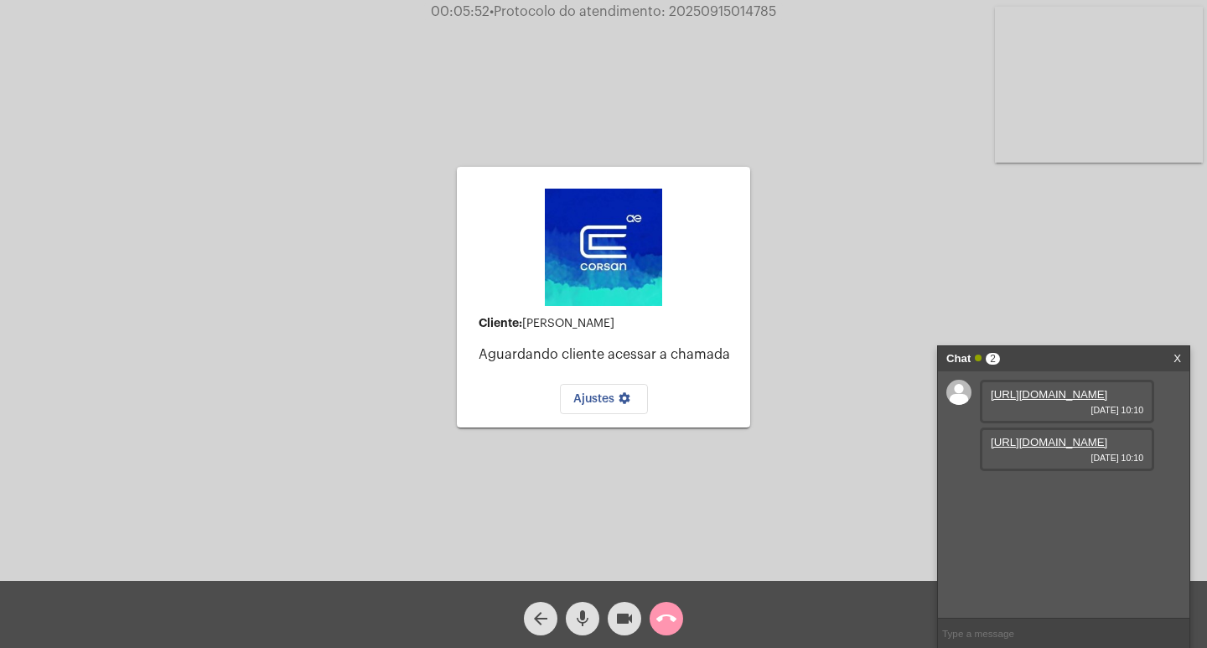
click at [1039, 448] on link "[URL][DOMAIN_NAME]" at bounding box center [1049, 442] width 117 height 13
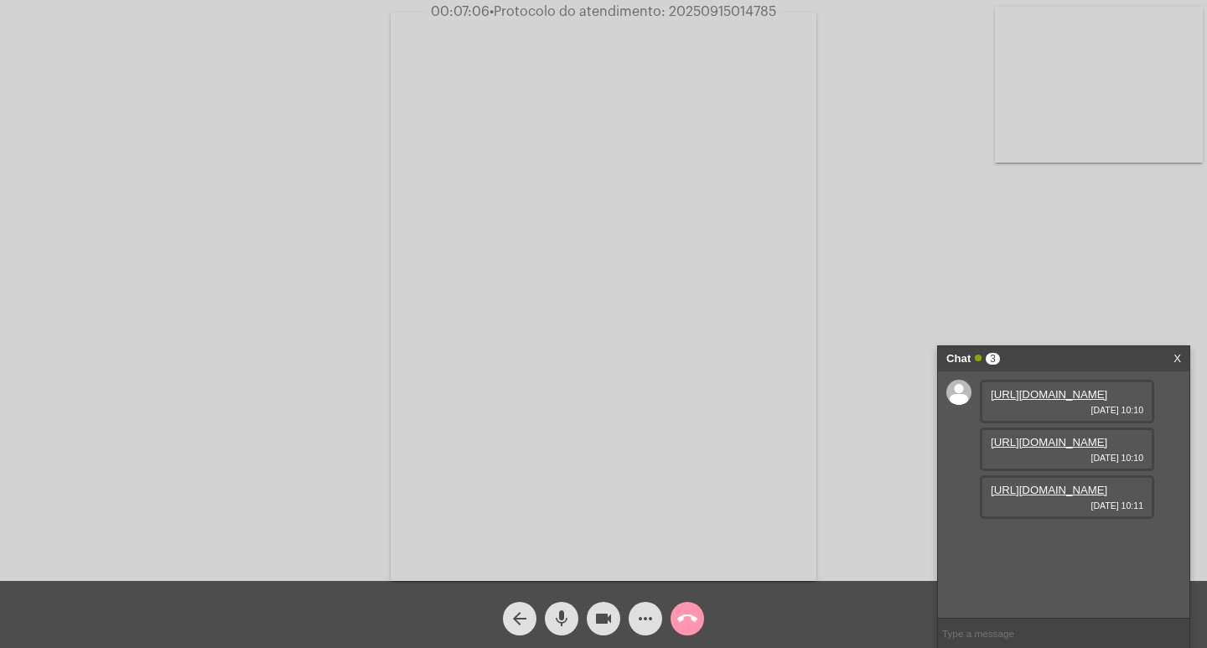
scroll to position [14, 0]
click at [1030, 496] on link "[URL][DOMAIN_NAME]" at bounding box center [1049, 490] width 117 height 13
click at [636, 612] on mat-icon "more_horiz" at bounding box center [645, 619] width 20 height 20
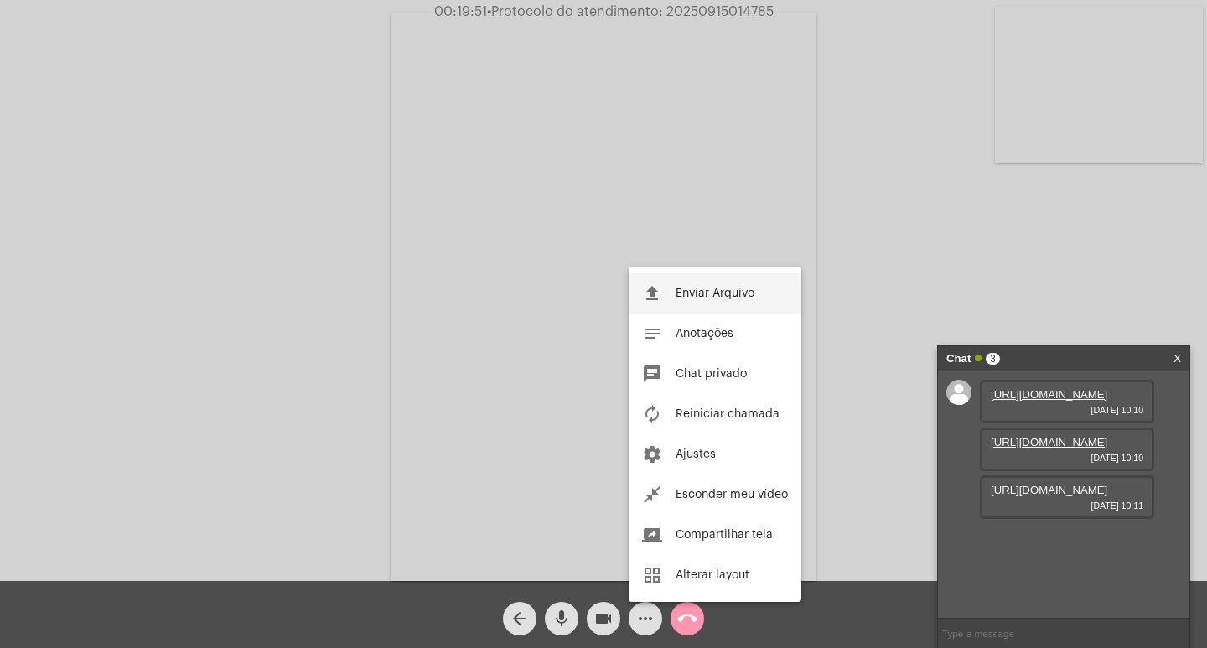
click at [685, 301] on button "file_upload Enviar Arquivo" at bounding box center [715, 293] width 173 height 40
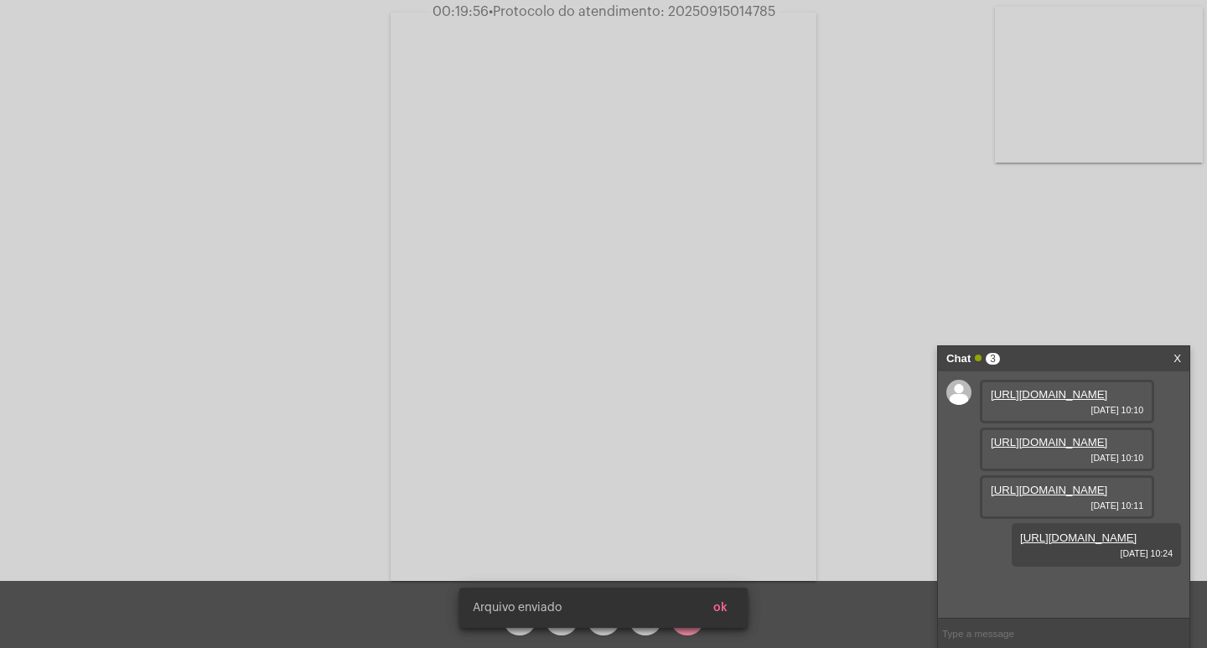
scroll to position [100, 0]
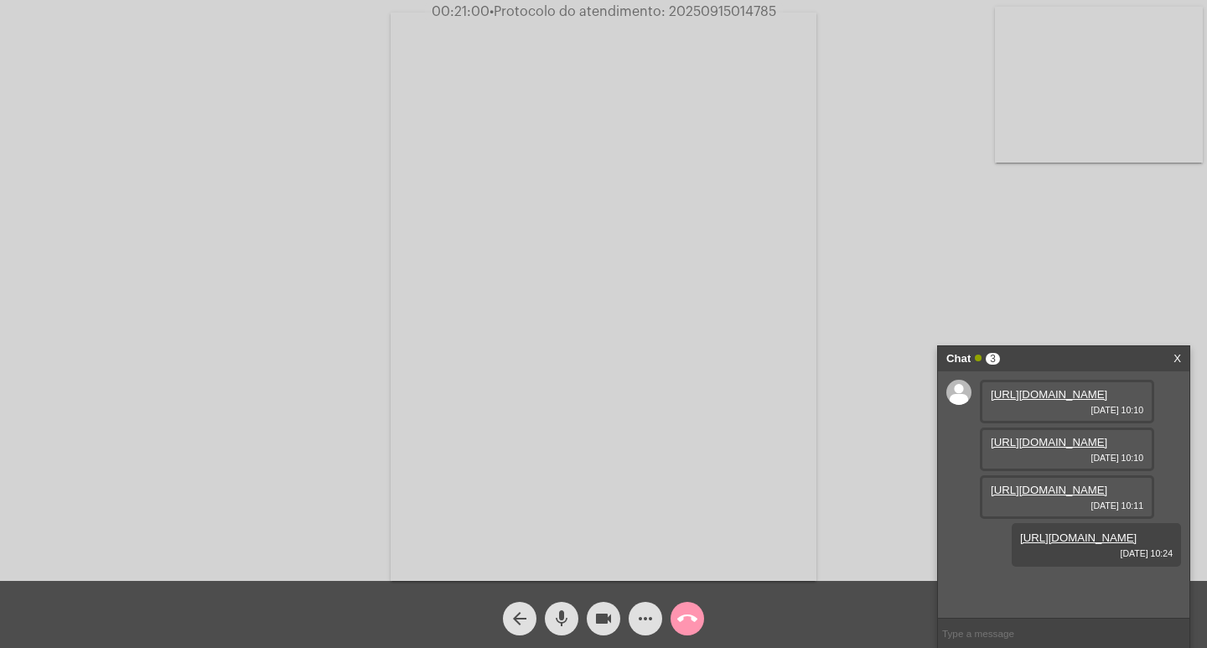
click at [1054, 642] on input "text" at bounding box center [1063, 633] width 251 height 29
paste input "9 [PERSON_NAME], 13 Horas e 35 Minutos até o vencimento!"
type input "9 [PERSON_NAME], 13 Horas e 35 Minutos até o vencimento!"
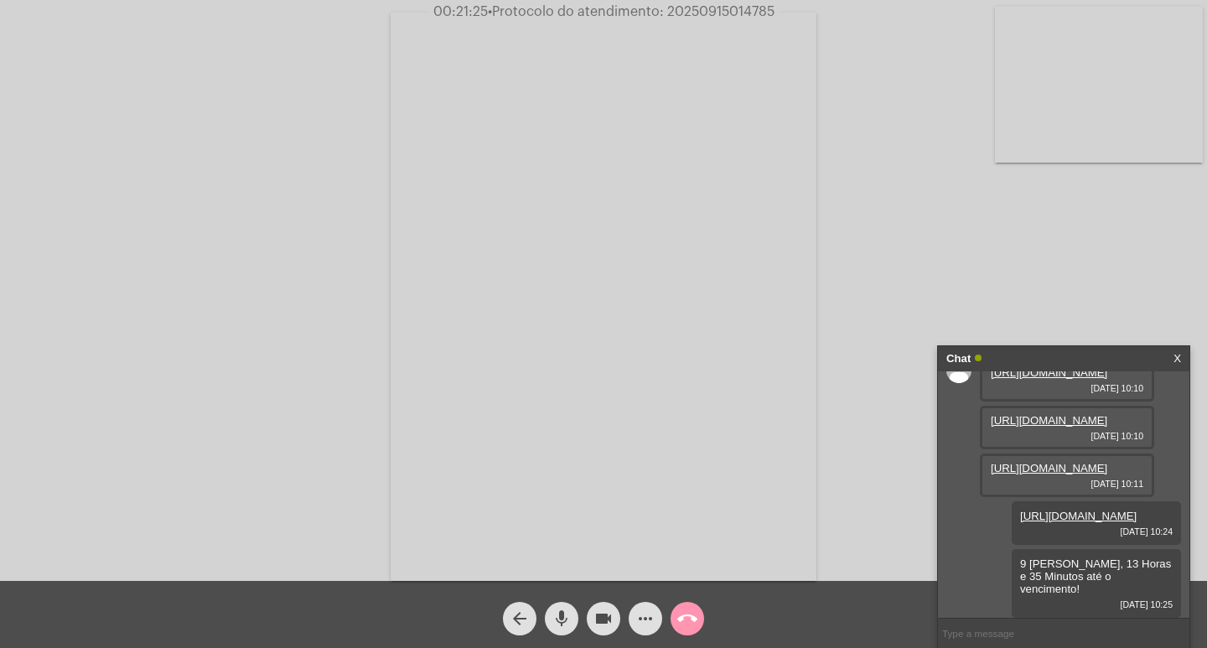
click at [710, 3] on div "Acessando Câmera e Microfone..." at bounding box center [603, 290] width 1207 height 581
click at [710, 9] on span "• Protocolo do atendimento: 20250915014785" at bounding box center [631, 11] width 287 height 13
copy span "20250915014785"
click at [678, 612] on mat-icon "call_end" at bounding box center [687, 619] width 20 height 20
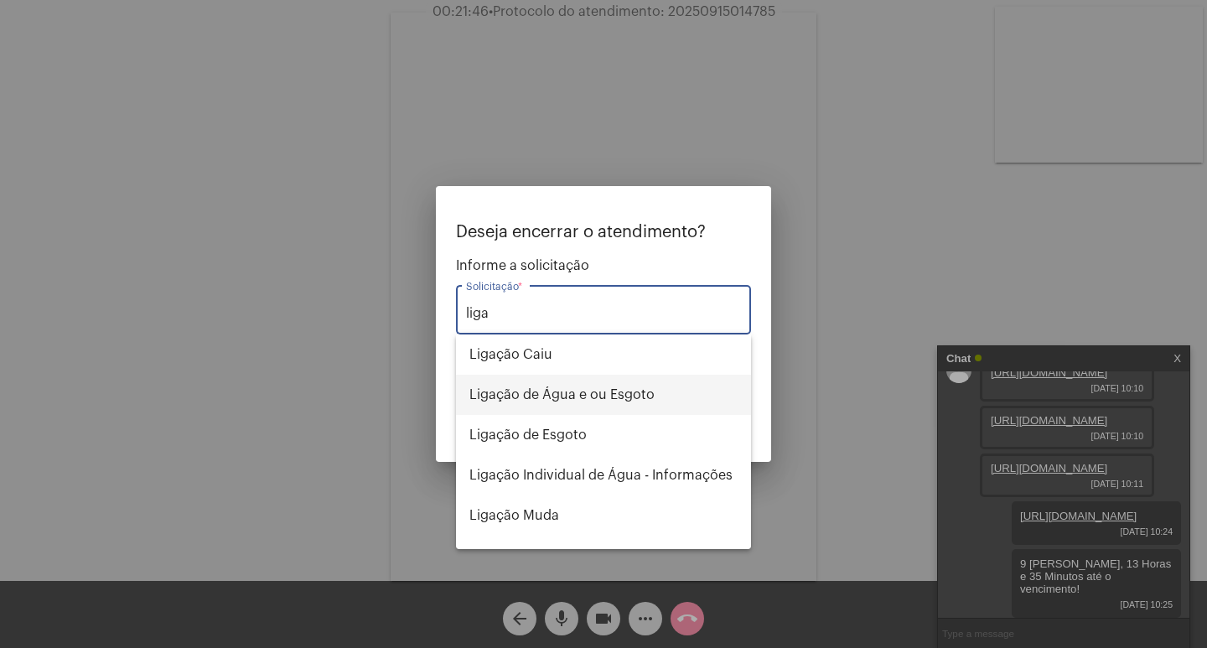
click at [606, 391] on span "Ligação de Água e ou Esgoto" at bounding box center [603, 395] width 268 height 40
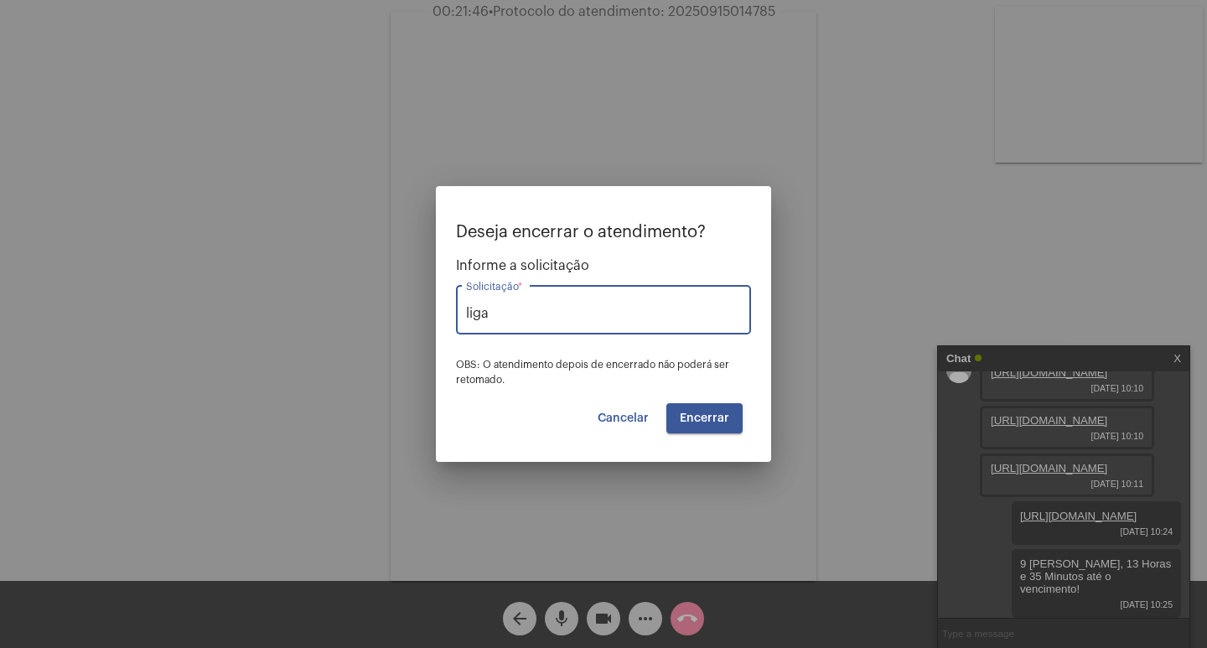
type input "Ligação de Água e ou Esgoto"
click at [692, 415] on span "Encerrar" at bounding box center [704, 418] width 49 height 12
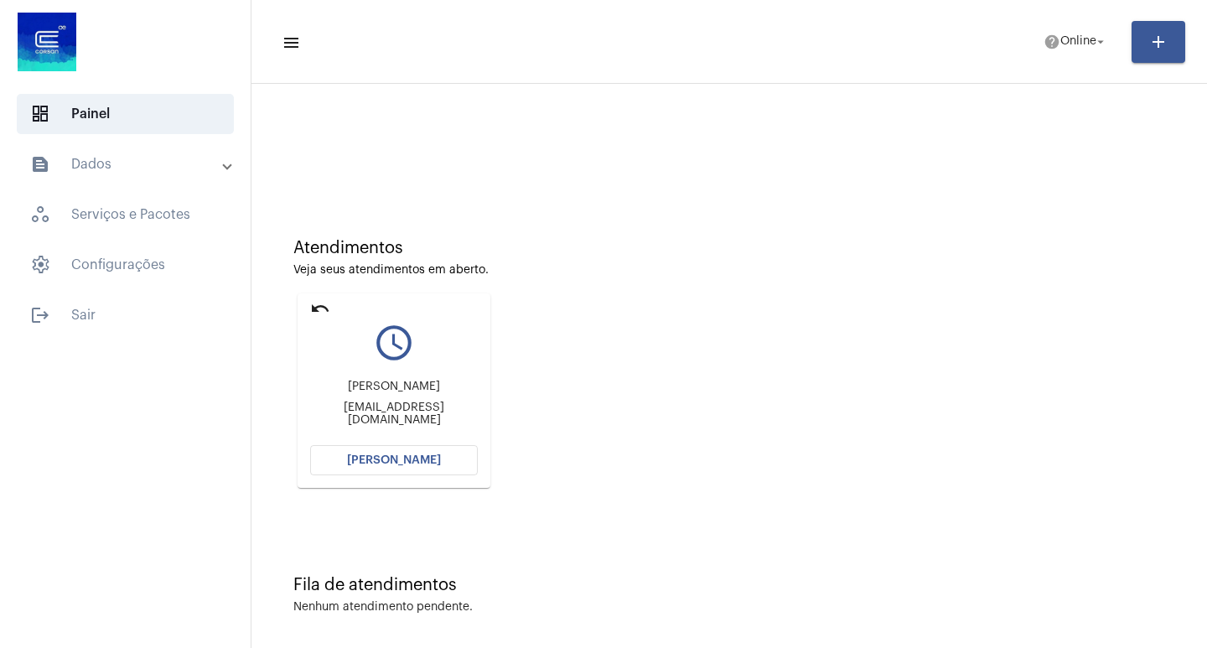
click at [404, 464] on span "[PERSON_NAME]" at bounding box center [394, 460] width 94 height 12
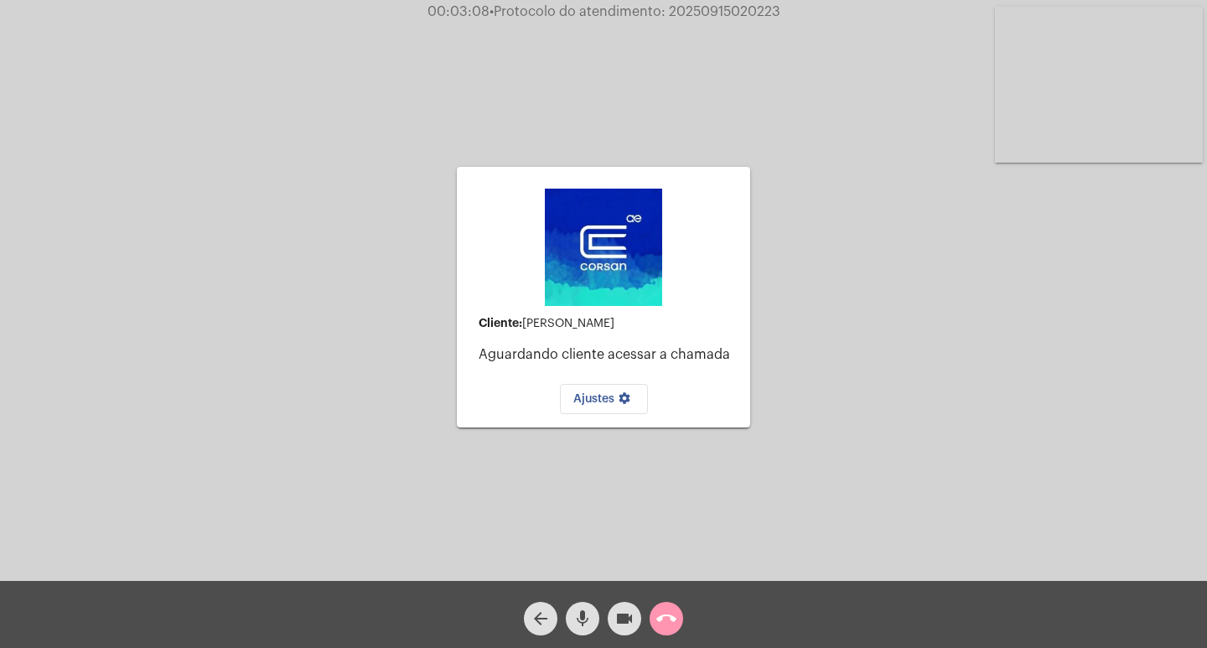
click at [666, 621] on mat-icon "call_end" at bounding box center [666, 619] width 20 height 20
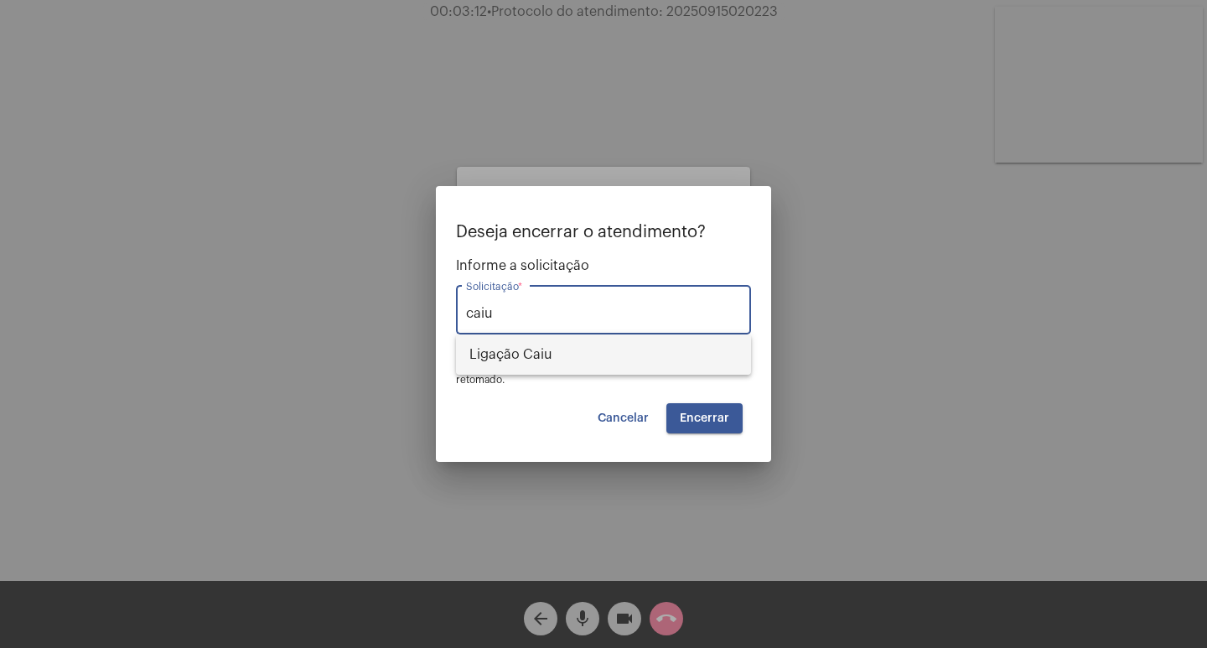
click at [544, 350] on span "Ligação Caiu" at bounding box center [603, 354] width 268 height 40
type input "Ligação Caiu"
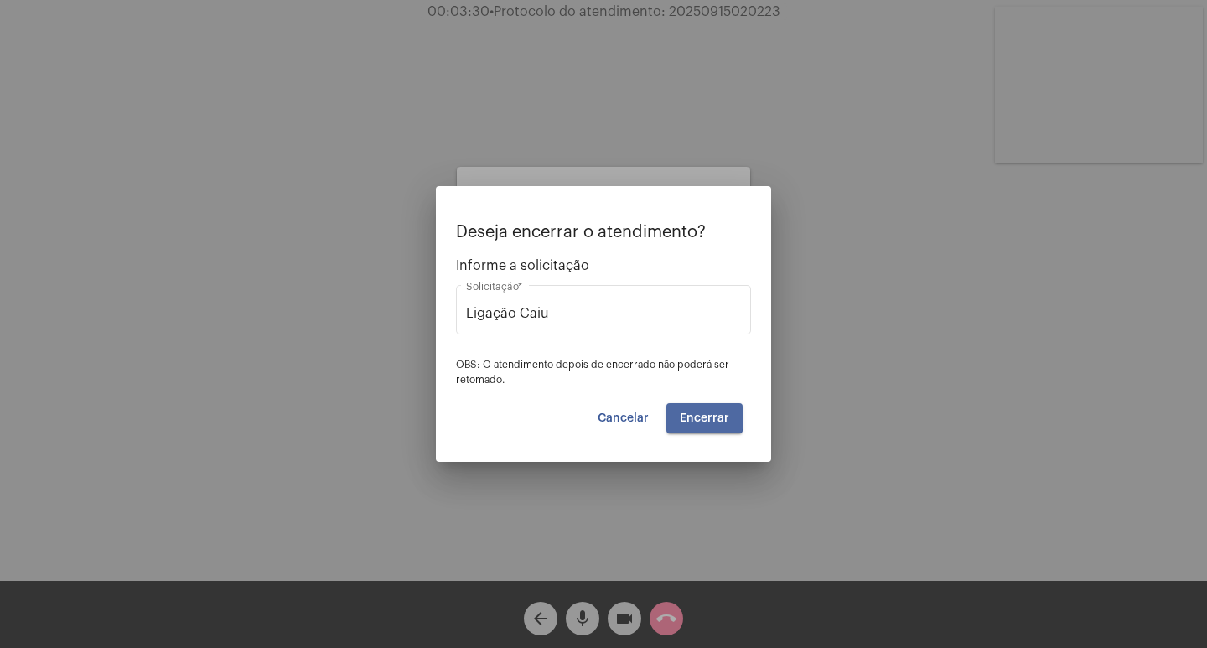
click at [697, 413] on span "Encerrar" at bounding box center [704, 418] width 49 height 12
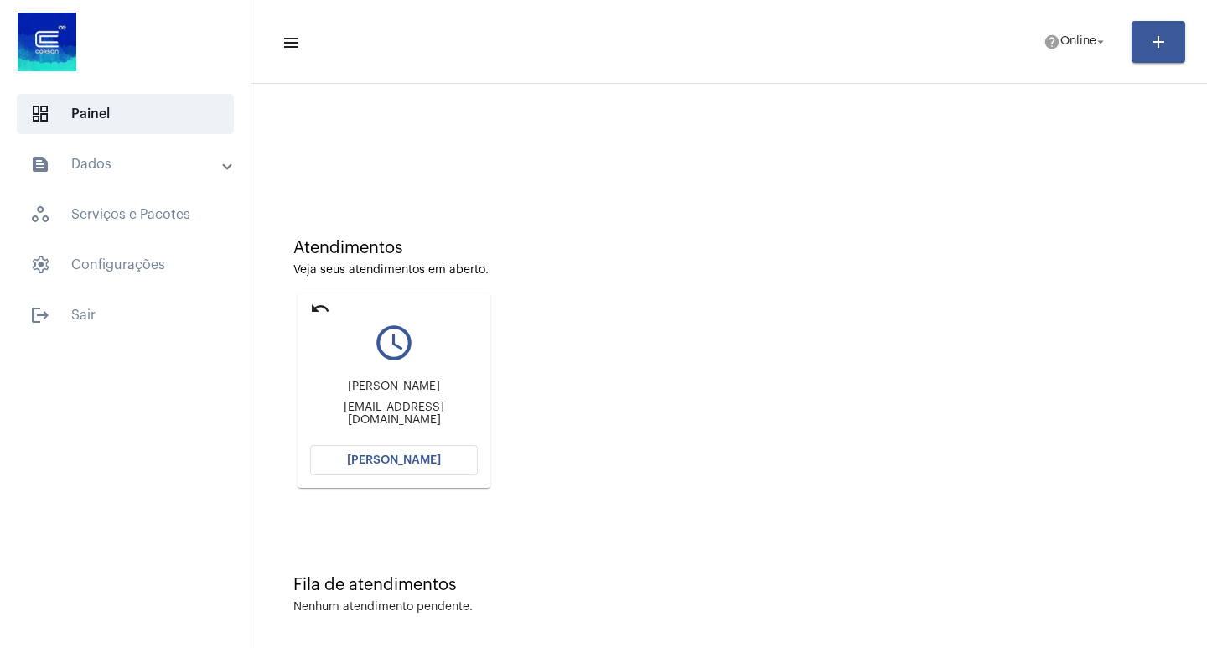
click at [380, 453] on button "[PERSON_NAME]" at bounding box center [394, 460] width 168 height 30
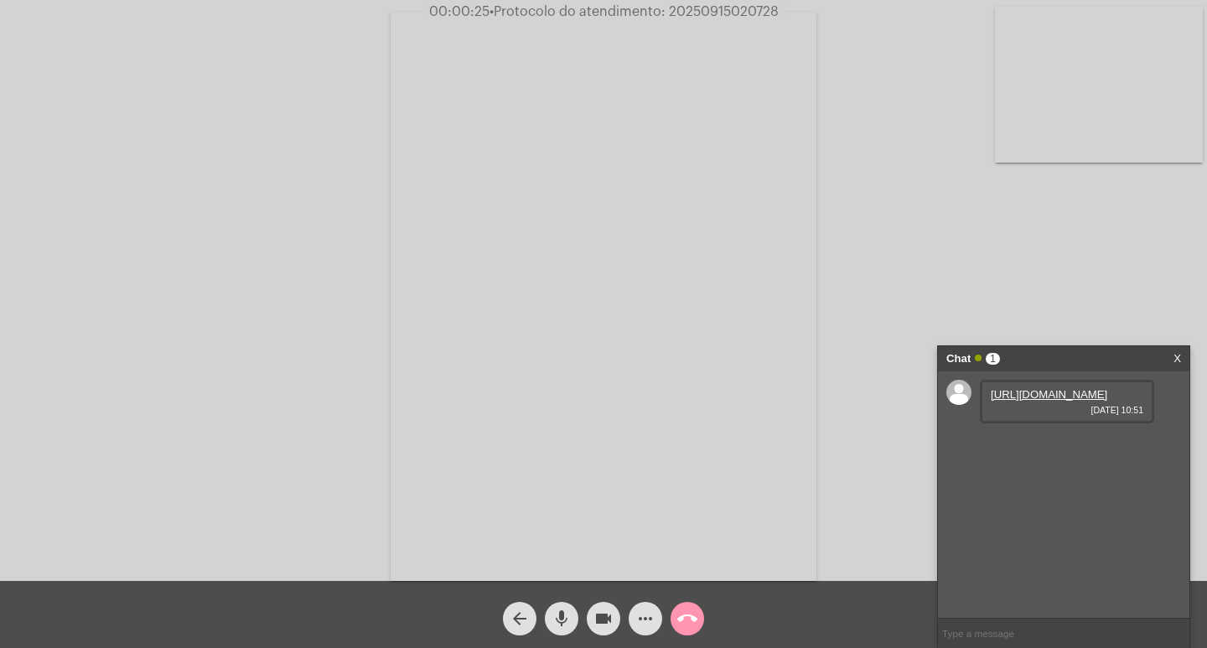
click at [1044, 401] on link "[URL][DOMAIN_NAME]" at bounding box center [1049, 394] width 117 height 13
click at [1141, 118] on video at bounding box center [1099, 85] width 208 height 156
click at [287, 249] on video at bounding box center [187, 295] width 208 height 277
click at [1062, 448] on link "[URL][DOMAIN_NAME]" at bounding box center [1049, 442] width 117 height 13
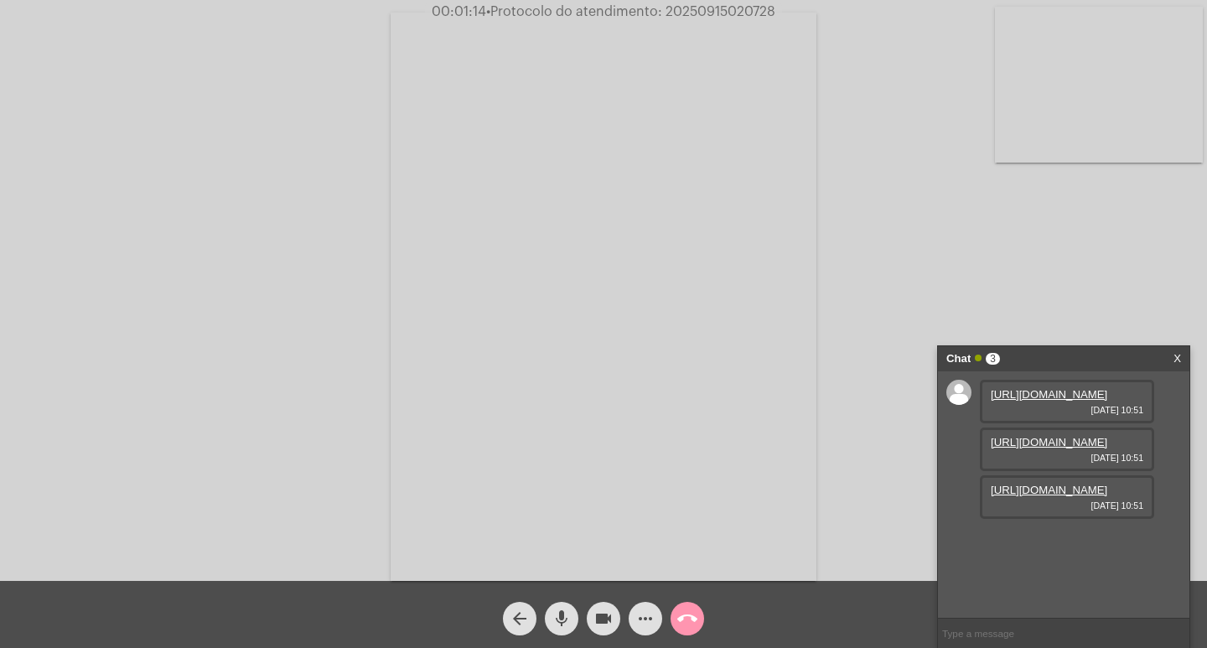
click at [1050, 496] on link "[URL][DOMAIN_NAME]" at bounding box center [1049, 490] width 117 height 13
click at [636, 627] on mat-icon "more_horiz" at bounding box center [645, 619] width 20 height 20
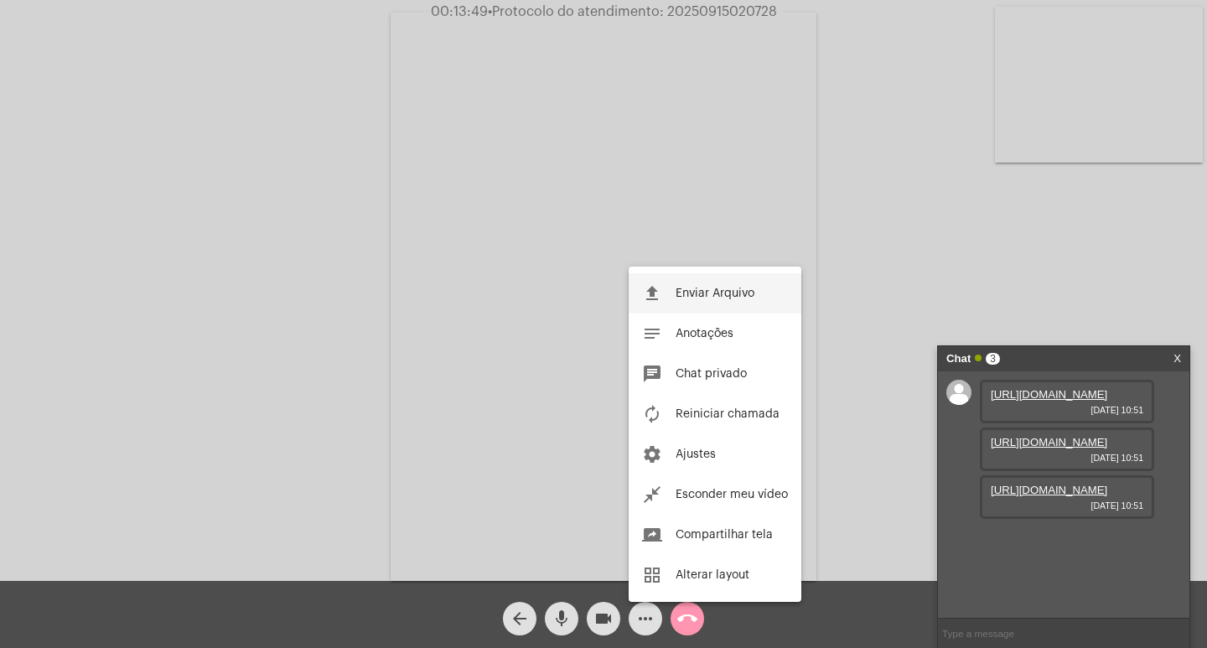
click at [679, 303] on button "file_upload Enviar Arquivo" at bounding box center [715, 293] width 173 height 40
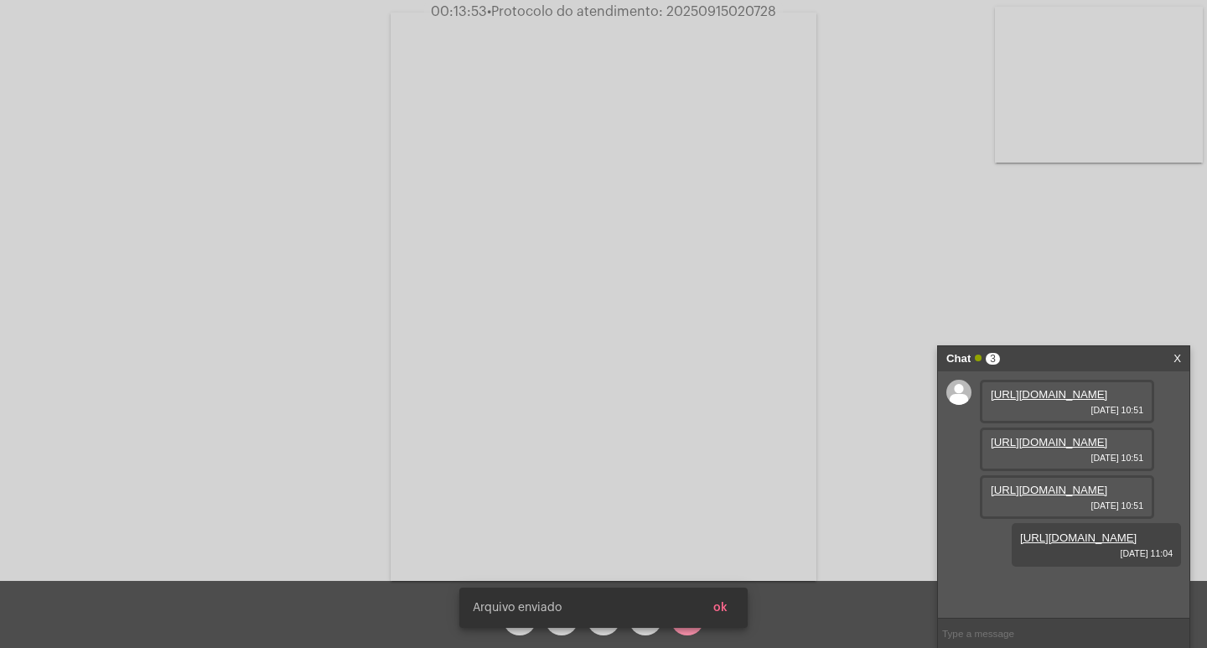
scroll to position [100, 0]
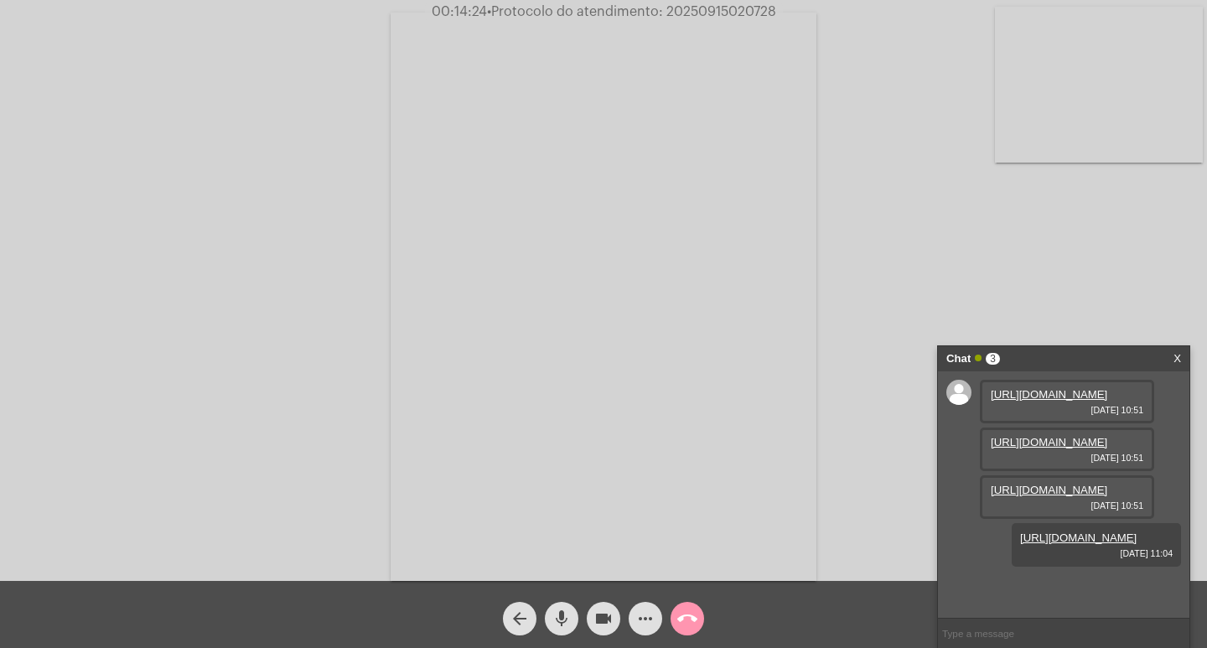
click at [696, 11] on span "• Protocolo do atendimento: 20250915020728" at bounding box center [631, 11] width 289 height 13
copy span "20250915020728"
click at [696, 627] on div "call_end" at bounding box center [687, 614] width 42 height 42
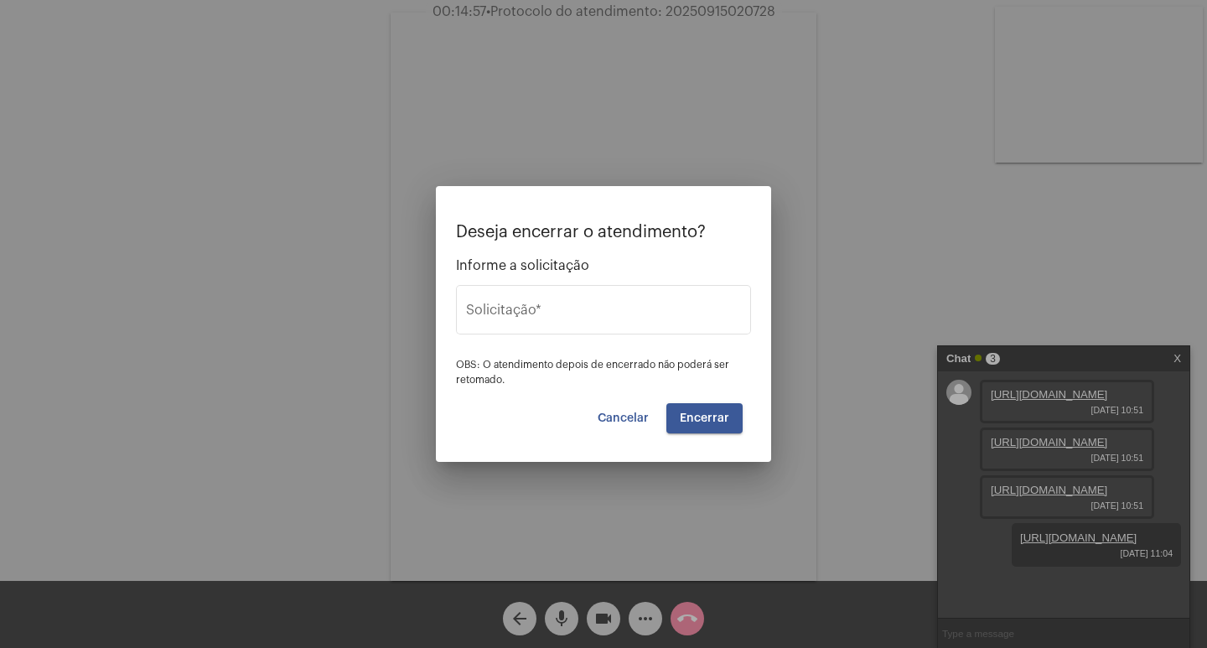
click at [692, 622] on div at bounding box center [603, 324] width 1207 height 648
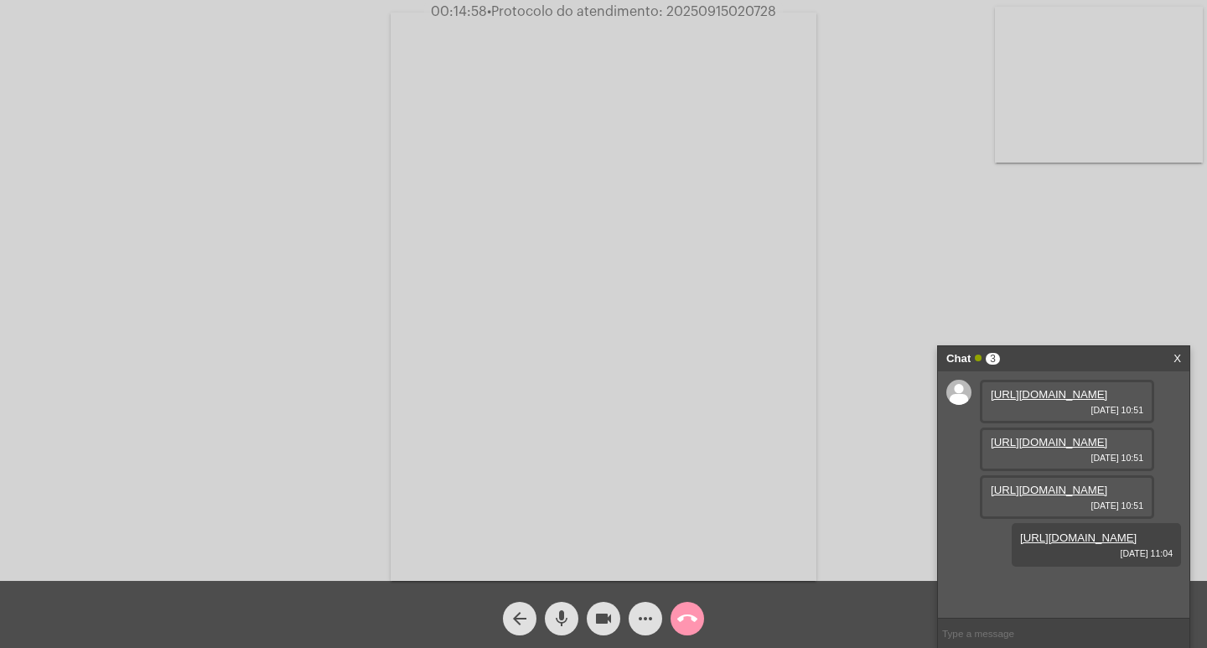
click at [692, 622] on mat-icon "call_end" at bounding box center [687, 619] width 20 height 20
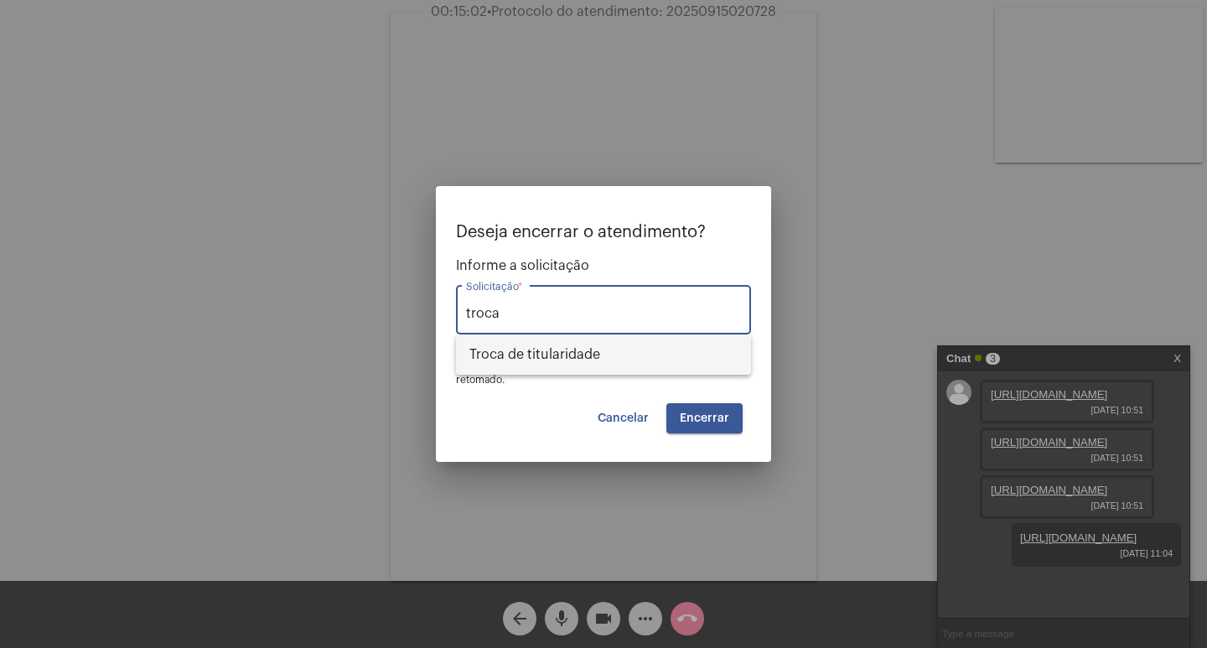
click at [549, 364] on span "Troca de titularidade" at bounding box center [603, 354] width 268 height 40
type input "Troca de titularidade"
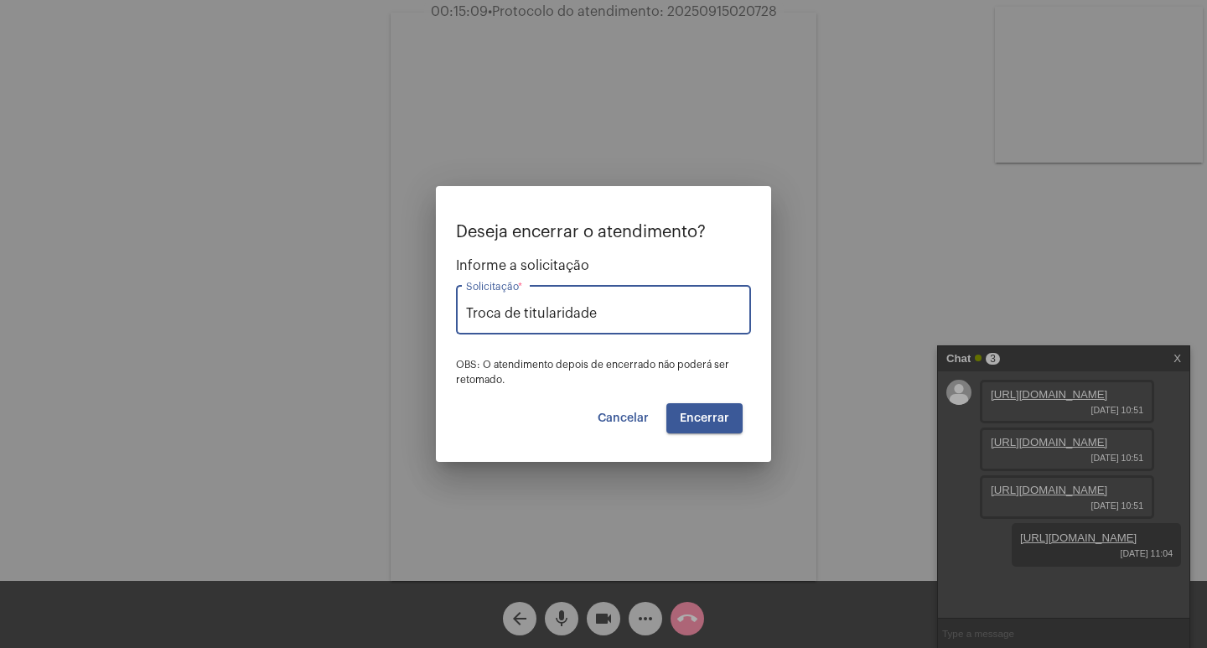
click at [711, 422] on span "Encerrar" at bounding box center [704, 418] width 49 height 12
